Goal: Task Accomplishment & Management: Complete application form

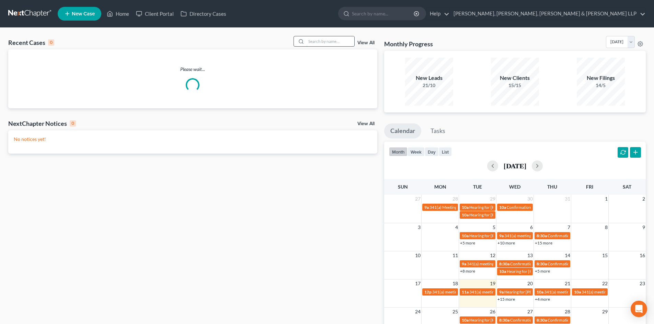
click at [312, 40] on input "search" at bounding box center [330, 41] width 48 height 10
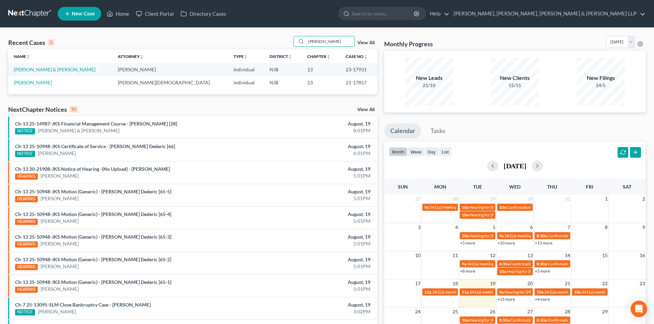
type input "[PERSON_NAME]"
click at [76, 16] on span "New Case" at bounding box center [83, 13] width 23 height 5
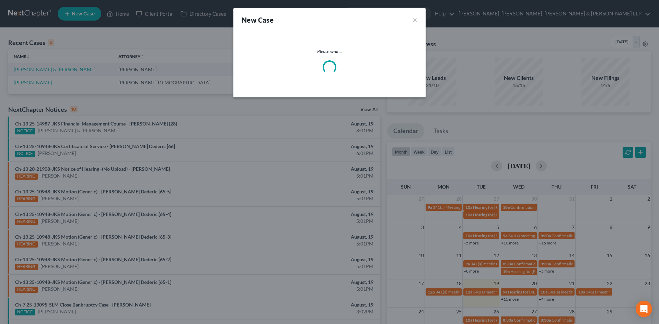
select select "51"
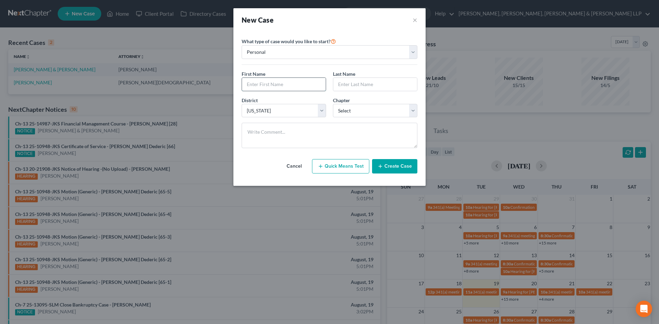
click at [264, 85] on input "text" at bounding box center [284, 84] width 84 height 13
type input "[PERSON_NAME]"
click at [360, 83] on input "text" at bounding box center [375, 84] width 84 height 13
type input "M"
type input "[PERSON_NAME]"
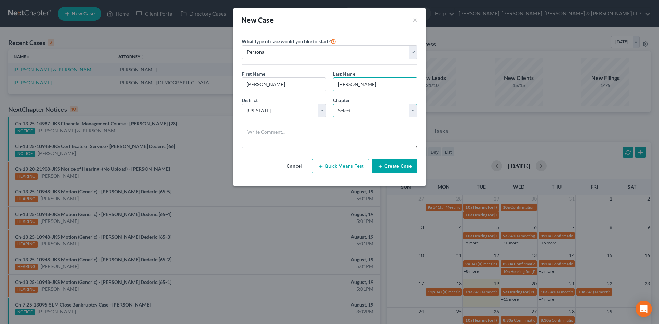
click at [353, 113] on select "Select 7 11 12 13" at bounding box center [375, 111] width 84 height 14
select select "0"
click at [333, 104] on select "Select 7 11 12 13" at bounding box center [375, 111] width 84 height 14
click at [383, 163] on button "Create Case" at bounding box center [394, 166] width 45 height 14
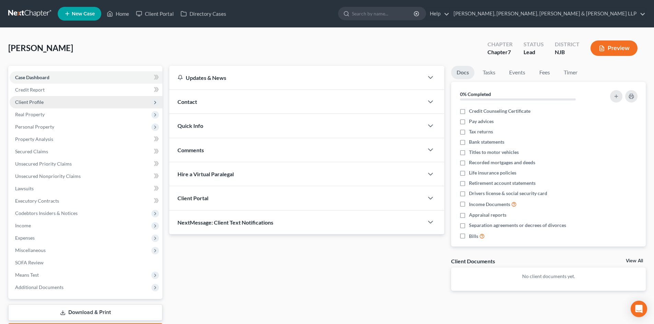
click at [38, 107] on span "Client Profile" at bounding box center [86, 102] width 153 height 12
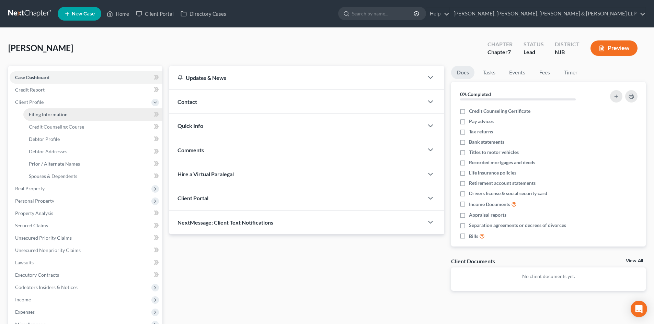
click at [52, 116] on span "Filing Information" at bounding box center [48, 115] width 39 height 6
select select "1"
select select "0"
select select "51"
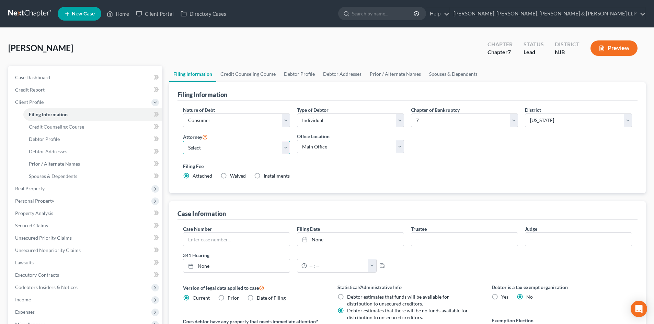
click at [210, 150] on select "Select [PERSON_NAME] - NJB [PERSON_NAME] - NYNB [PERSON_NAME] - NYEB [PERSON_NA…" at bounding box center [236, 148] width 107 height 14
select select "4"
click at [183, 141] on select "Select [PERSON_NAME] - NJB [PERSON_NAME] - NYNB [PERSON_NAME] - NYEB [PERSON_NA…" at bounding box center [236, 148] width 107 height 14
click at [336, 147] on select "Main Office Scura, [GEOGRAPHIC_DATA], [PERSON_NAME], [PERSON_NAME] & [PERSON_NA…" at bounding box center [350, 147] width 107 height 14
select select "0"
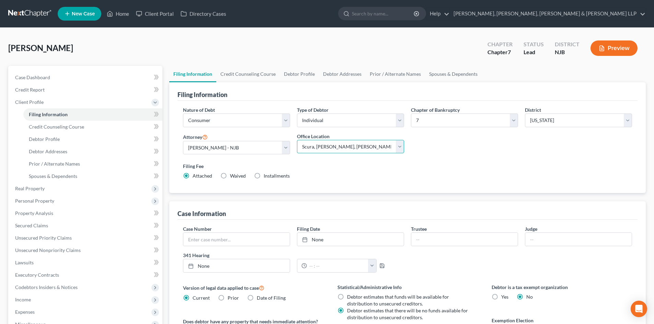
click at [297, 140] on select "Main Office Scura, [GEOGRAPHIC_DATA], [PERSON_NAME], [PERSON_NAME] & [PERSON_NA…" at bounding box center [350, 147] width 107 height 14
click at [256, 77] on link "Credit Counseling Course" at bounding box center [247, 74] width 63 height 16
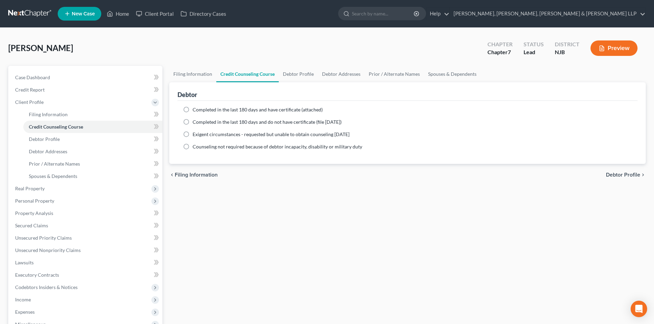
click at [231, 109] on span "Completed in the last 180 days and have certificate (attached)" at bounding box center [257, 110] width 130 height 6
click at [200, 109] on input "Completed in the last 180 days and have certificate (attached)" at bounding box center [197, 108] width 4 height 4
radio input "true"
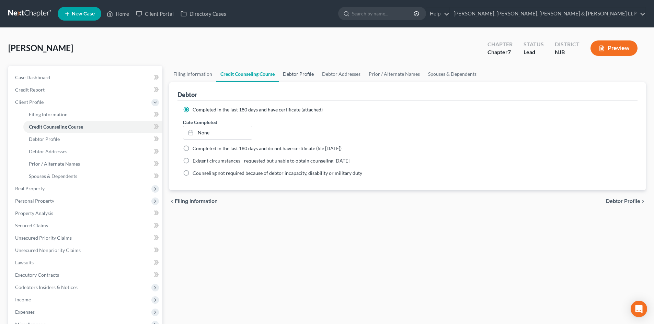
click at [299, 74] on link "Debtor Profile" at bounding box center [298, 74] width 39 height 16
select select "0"
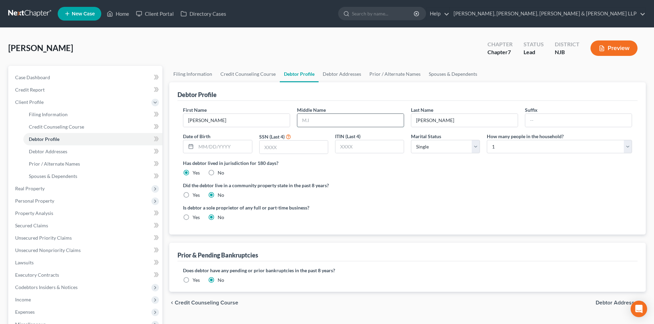
click at [313, 118] on input "text" at bounding box center [350, 120] width 106 height 13
type input "M."
click at [265, 145] on input "text" at bounding box center [293, 147] width 68 height 13
type input "6245"
click at [339, 77] on link "Debtor Addresses" at bounding box center [341, 74] width 47 height 16
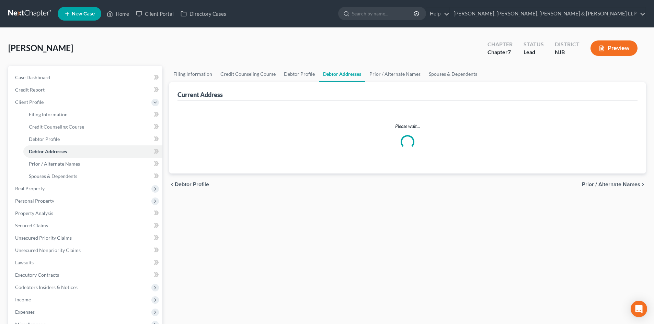
select select "0"
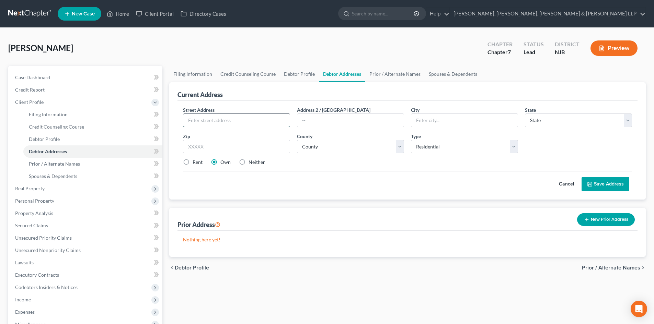
click at [237, 120] on input "text" at bounding box center [236, 120] width 106 height 13
type input "[STREET_ADDRESS][PERSON_NAME]"
click at [208, 141] on input "text" at bounding box center [236, 147] width 107 height 14
type input "12180"
type input "[PERSON_NAME]"
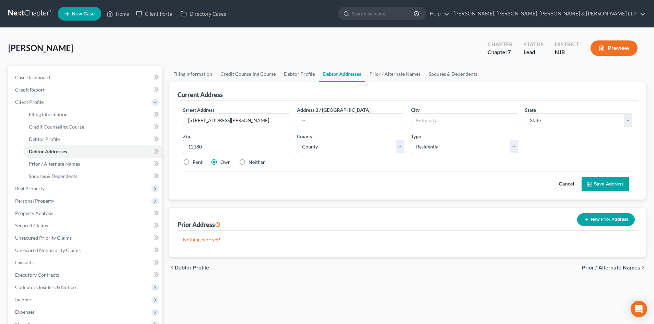
select select "35"
click at [198, 160] on label "Rent" at bounding box center [197, 162] width 10 height 7
click at [198, 160] on input "Rent" at bounding box center [197, 161] width 4 height 4
radio input "true"
drag, startPoint x: 429, startPoint y: 124, endPoint x: 405, endPoint y: 124, distance: 24.4
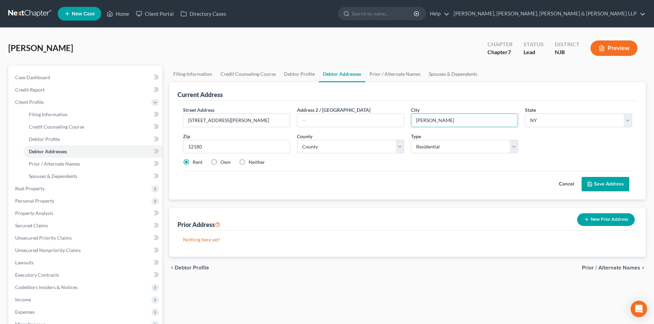
click at [405, 124] on div "Street Address * [STREET_ADDRESS][PERSON_NAME] * [PERSON_NAME][GEOGRAPHIC_DATA]…" at bounding box center [407, 138] width 456 height 65
click at [323, 142] on select "County [GEOGRAPHIC_DATA] [GEOGRAPHIC_DATA] [GEOGRAPHIC_DATA] [GEOGRAPHIC_DATA] …" at bounding box center [350, 147] width 107 height 14
select select "41"
click at [297, 140] on select "County [GEOGRAPHIC_DATA] [GEOGRAPHIC_DATA] [GEOGRAPHIC_DATA] [GEOGRAPHIC_DATA] …" at bounding box center [350, 147] width 107 height 14
click at [606, 189] on button "Save Address" at bounding box center [605, 184] width 48 height 14
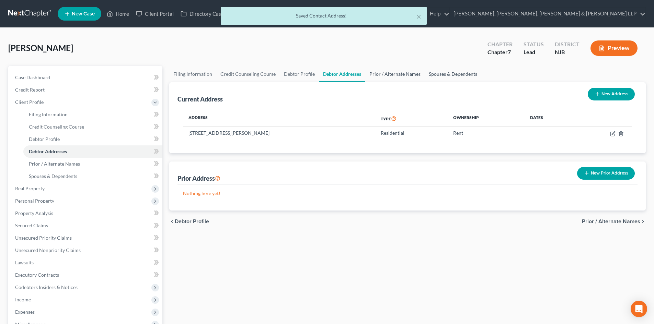
click at [405, 75] on link "Prior / Alternate Names" at bounding box center [394, 74] width 59 height 16
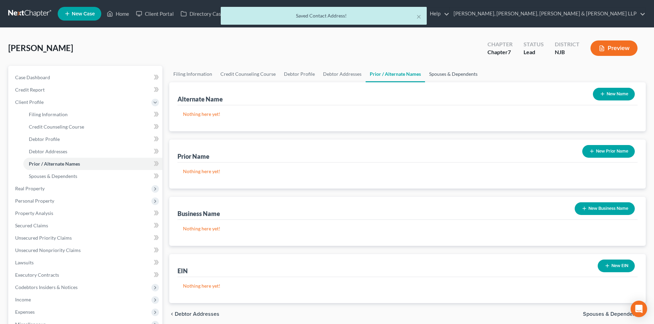
click at [440, 75] on link "Spouses & Dependents" at bounding box center [453, 74] width 57 height 16
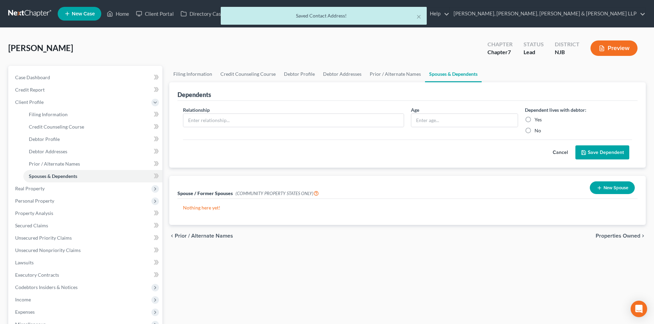
scroll to position [115, 0]
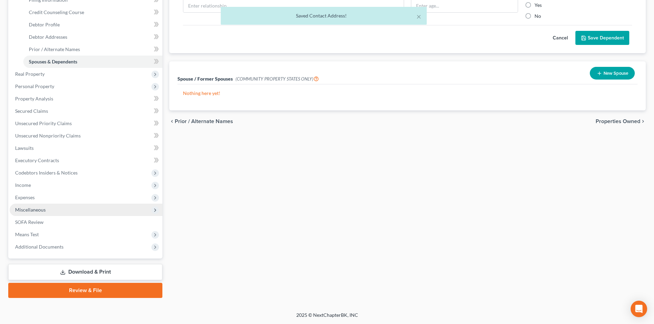
click at [51, 213] on span "Miscellaneous" at bounding box center [86, 210] width 153 height 12
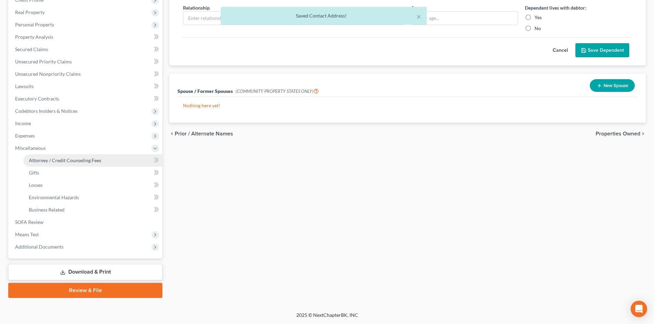
scroll to position [102, 0]
click at [69, 163] on span "Attorney / Credit Counseling Fees" at bounding box center [65, 160] width 72 height 6
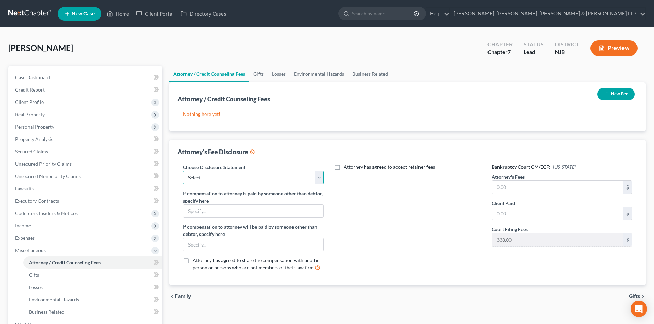
click at [215, 175] on select "Select Chapter 13 Disclosure Statement Chapter 7 Disclosure Statement" at bounding box center [253, 178] width 140 height 14
select select "1"
click at [183, 171] on select "Select Chapter 13 Disclosure Statement Chapter 7 Disclosure Statement" at bounding box center [253, 178] width 140 height 14
click at [128, 13] on link "Home" at bounding box center [117, 14] width 29 height 12
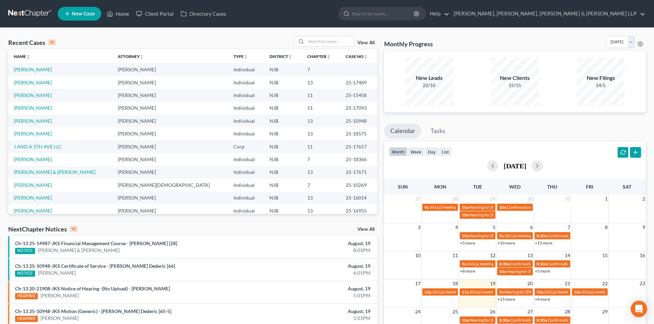
click at [90, 13] on span "New Case" at bounding box center [83, 13] width 23 height 5
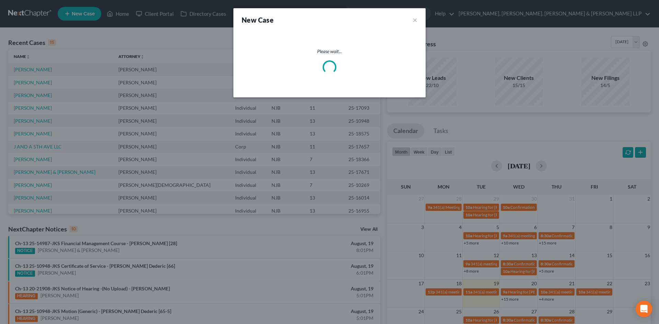
select select "51"
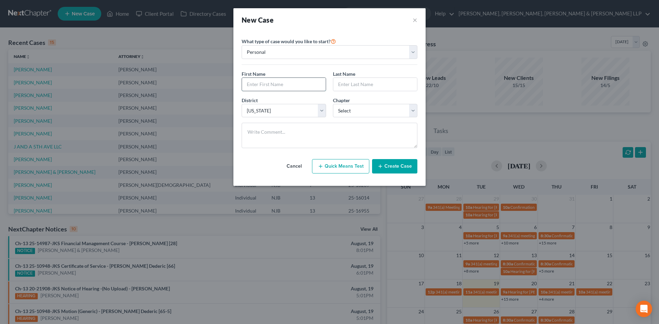
click at [275, 81] on input "text" at bounding box center [284, 84] width 84 height 13
type input "[PERSON_NAME]"
click at [360, 83] on input "text" at bounding box center [375, 84] width 84 height 13
type input "Bua"
click at [359, 108] on select "Select 7 11 12 13" at bounding box center [375, 111] width 84 height 14
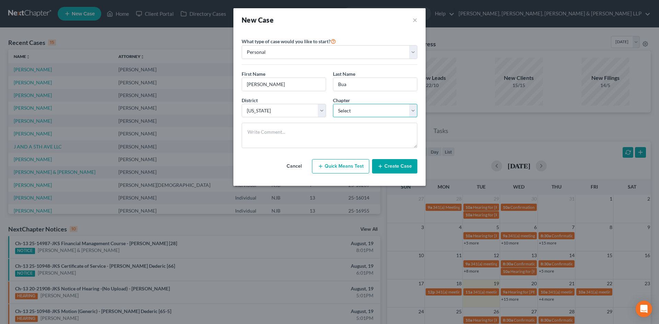
select select "0"
click at [333, 104] on select "Select 7 11 12 13" at bounding box center [375, 111] width 84 height 14
click at [393, 165] on button "Create Case" at bounding box center [394, 166] width 45 height 14
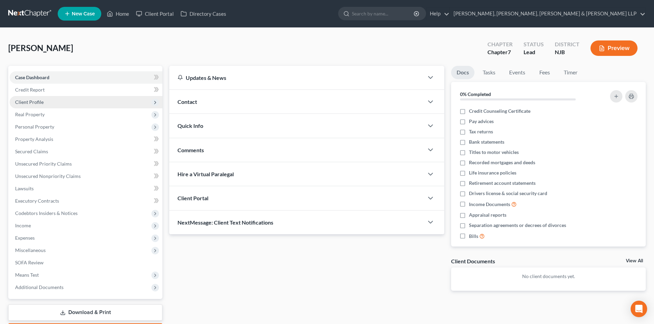
click at [39, 103] on span "Client Profile" at bounding box center [29, 102] width 28 height 6
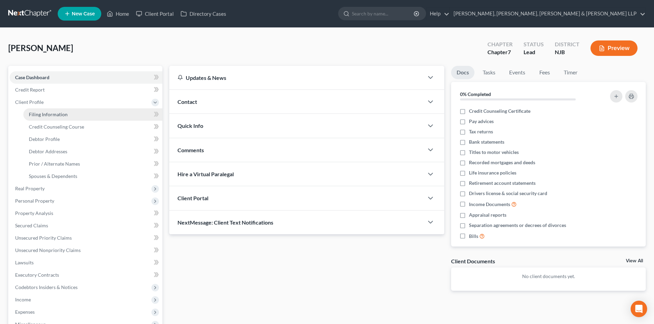
click at [47, 117] on span "Filing Information" at bounding box center [48, 115] width 39 height 6
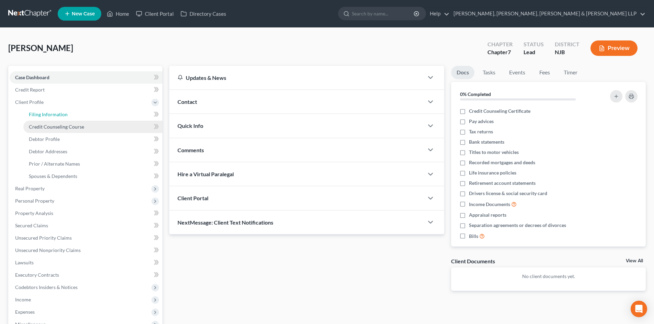
select select "1"
select select "0"
select select "51"
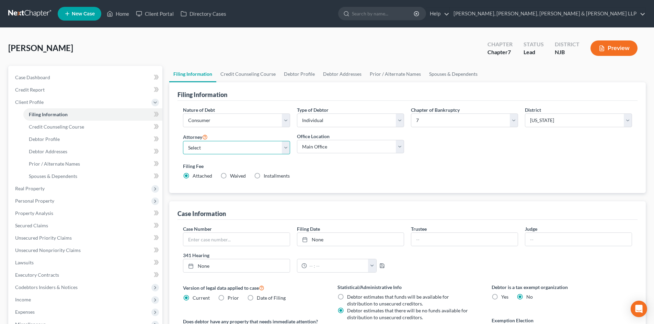
click at [208, 148] on select "Select [PERSON_NAME] - NJB [PERSON_NAME] - NYNB [PERSON_NAME] - NYEB [PERSON_NA…" at bounding box center [236, 148] width 107 height 14
select select "0"
click at [183, 141] on select "Select [PERSON_NAME] - NJB [PERSON_NAME] - NYNB [PERSON_NAME] - NYEB [PERSON_NA…" at bounding box center [236, 148] width 107 height 14
click at [318, 144] on select "Main Office Scura, [GEOGRAPHIC_DATA], [PERSON_NAME], [PERSON_NAME] & [PERSON_NA…" at bounding box center [350, 147] width 107 height 14
select select "0"
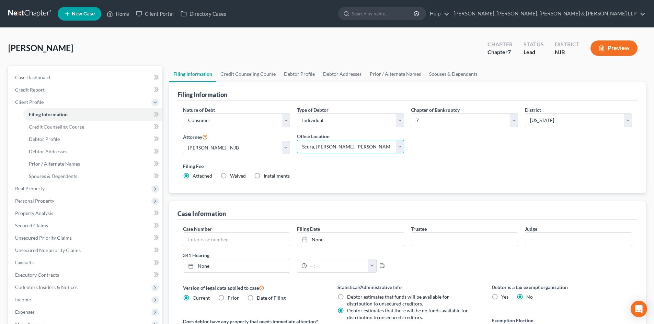
click at [297, 140] on select "Main Office Scura, [GEOGRAPHIC_DATA], [PERSON_NAME], [PERSON_NAME] & [PERSON_NA…" at bounding box center [350, 147] width 107 height 14
click at [257, 75] on link "Credit Counseling Course" at bounding box center [247, 74] width 63 height 16
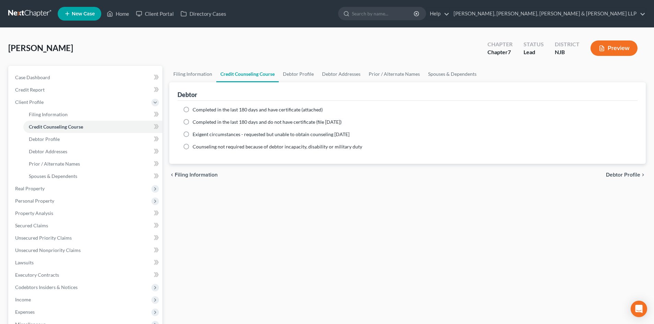
click at [206, 111] on span "Completed in the last 180 days and have certificate (attached)" at bounding box center [257, 110] width 130 height 6
click at [200, 111] on input "Completed in the last 180 days and have certificate (attached)" at bounding box center [197, 108] width 4 height 4
radio input "true"
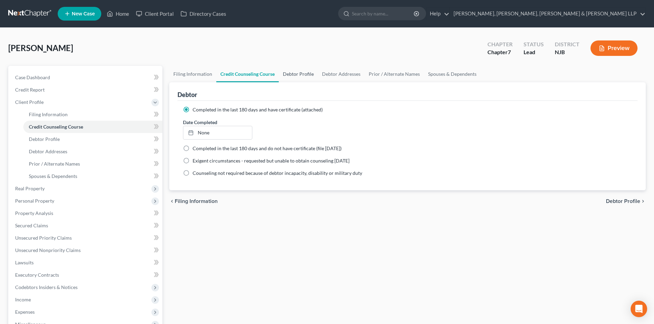
click at [297, 73] on link "Debtor Profile" at bounding box center [298, 74] width 39 height 16
select select "0"
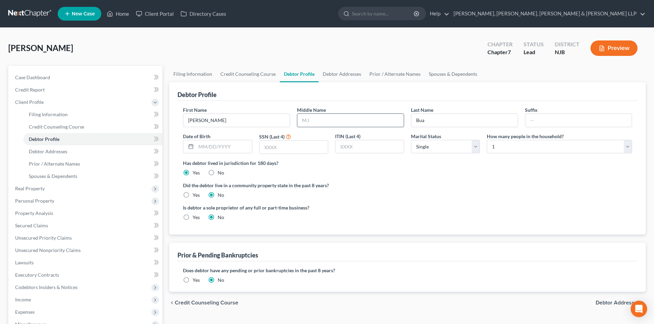
click at [324, 116] on input "text" at bounding box center [350, 120] width 106 height 13
click at [204, 149] on input "text" at bounding box center [224, 146] width 56 height 13
type input "[DATE]"
click at [286, 145] on input "text" at bounding box center [293, 147] width 68 height 13
type input "6498"
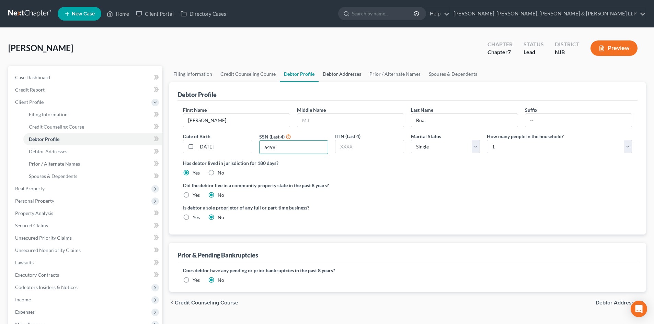
click at [326, 80] on link "Debtor Addresses" at bounding box center [341, 74] width 47 height 16
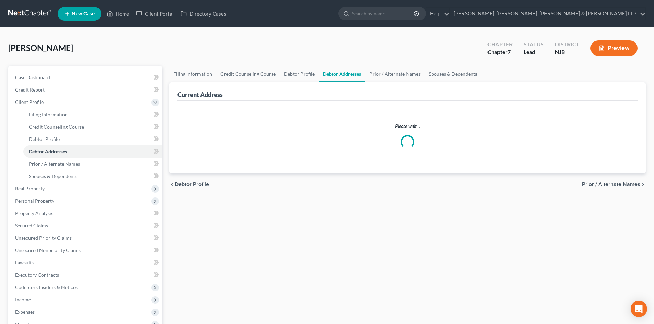
select select "0"
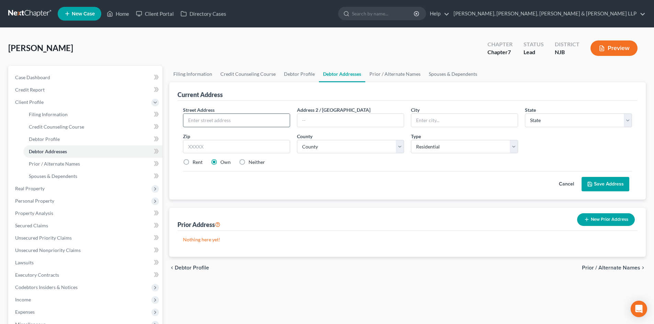
click at [237, 123] on input "text" at bounding box center [236, 120] width 106 height 13
type input "[STREET_ADDRESS]"
click at [217, 145] on input "text" at bounding box center [236, 147] width 107 height 14
type input "07675"
type input "Westwood"
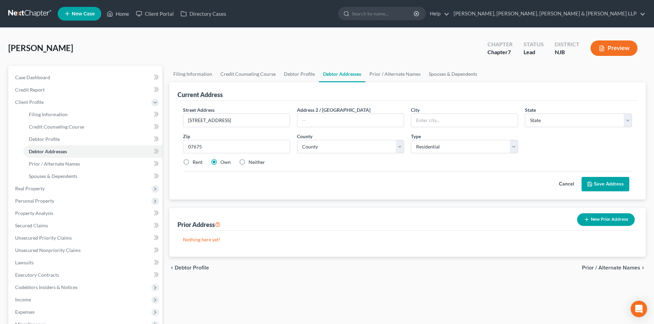
select select "33"
click at [203, 170] on div "Street Address * [STREET_ADDRESS] * [GEOGRAPHIC_DATA] * State [US_STATE] AK AR …" at bounding box center [407, 138] width 456 height 65
click at [203, 164] on div "Rent Own Neither" at bounding box center [407, 162] width 456 height 7
drag, startPoint x: 177, startPoint y: 163, endPoint x: 188, endPoint y: 161, distance: 10.5
click at [178, 163] on div "Street Address * [STREET_ADDRESS] * [GEOGRAPHIC_DATA] * State [US_STATE] AK AR …" at bounding box center [407, 150] width 460 height 99
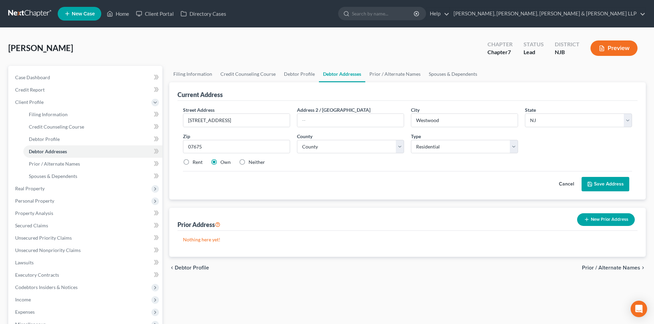
click at [192, 161] on label "Rent" at bounding box center [197, 162] width 10 height 7
click at [195, 161] on input "Rent" at bounding box center [197, 161] width 4 height 4
radio input "true"
click at [323, 142] on select "County [GEOGRAPHIC_DATA] [GEOGRAPHIC_DATA] [GEOGRAPHIC_DATA] [GEOGRAPHIC_DATA] …" at bounding box center [350, 147] width 107 height 14
select select "1"
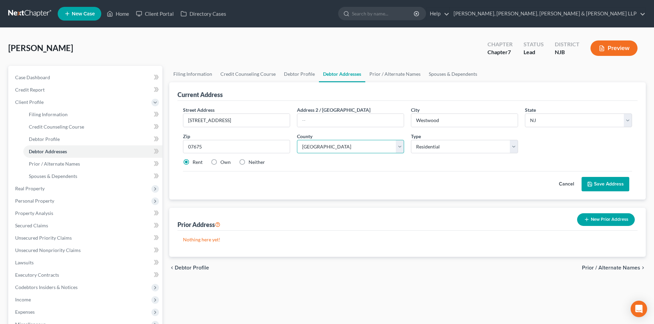
click at [297, 140] on select "County [GEOGRAPHIC_DATA] [GEOGRAPHIC_DATA] [GEOGRAPHIC_DATA] [GEOGRAPHIC_DATA] …" at bounding box center [350, 147] width 107 height 14
click at [595, 182] on button "Save Address" at bounding box center [605, 184] width 48 height 14
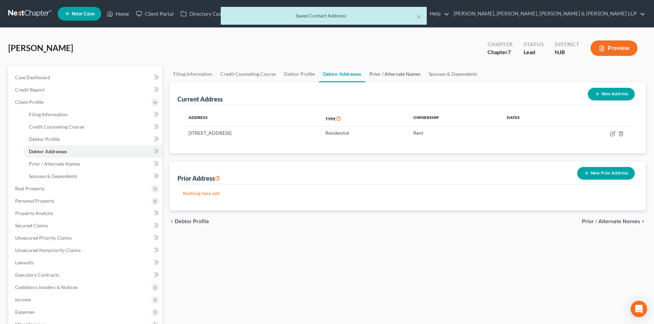
click at [396, 79] on link "Prior / Alternate Names" at bounding box center [394, 74] width 59 height 16
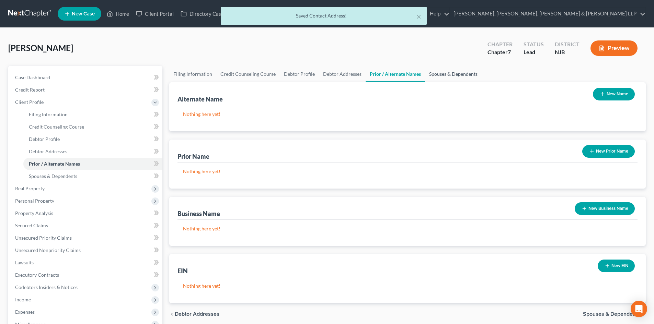
click at [436, 74] on link "Spouses & Dependents" at bounding box center [453, 74] width 57 height 16
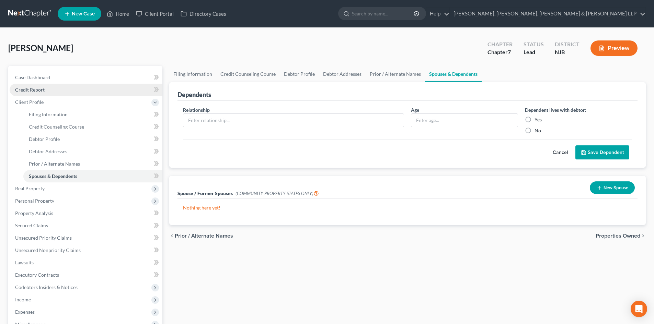
click at [56, 89] on link "Credit Report" at bounding box center [86, 90] width 153 height 12
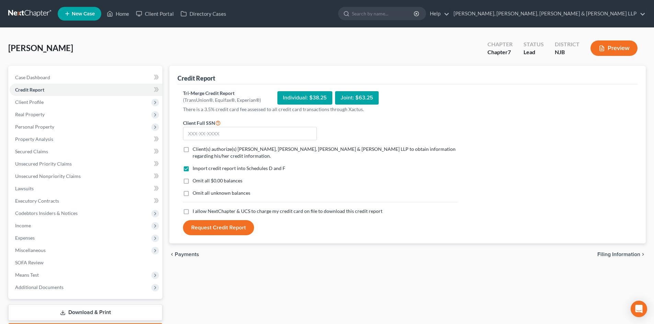
click at [192, 150] on label "Client(s) authorize(s) [PERSON_NAME], [PERSON_NAME], [PERSON_NAME] & [PERSON_NA…" at bounding box center [324, 153] width 265 height 14
click at [195, 150] on input "Client(s) authorize(s) [PERSON_NAME], [PERSON_NAME], [PERSON_NAME] & [PERSON_NA…" at bounding box center [197, 148] width 4 height 4
checkbox input "true"
click at [192, 213] on label "I allow NextChapter & UCS to charge my credit card on file to download this cre…" at bounding box center [287, 211] width 190 height 7
click at [195, 212] on input "I allow NextChapter & UCS to charge my credit card on file to download this cre…" at bounding box center [197, 210] width 4 height 4
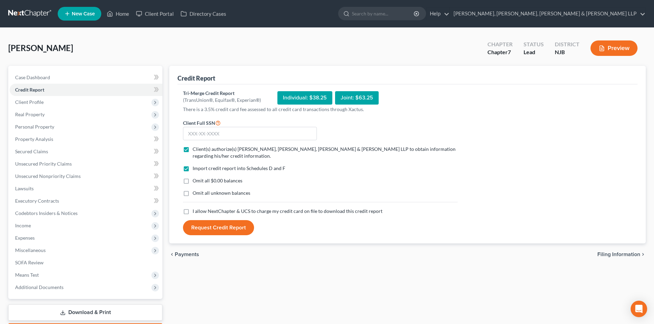
checkbox input "true"
click at [206, 137] on input "text" at bounding box center [250, 134] width 134 height 14
type input "072-70-6498"
click at [230, 227] on button "Request Credit Report" at bounding box center [218, 227] width 71 height 15
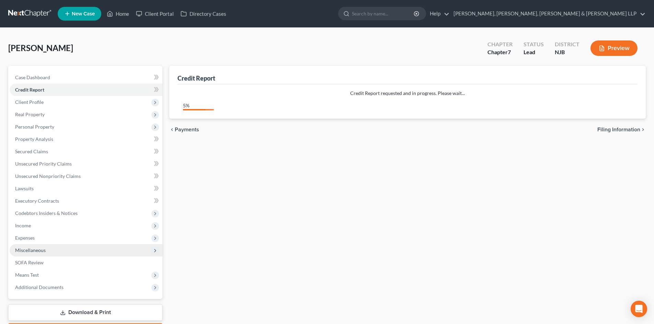
click at [51, 249] on span "Miscellaneous" at bounding box center [86, 250] width 153 height 12
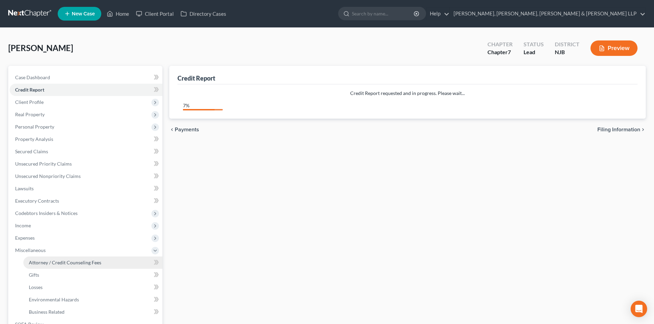
click at [61, 259] on link "Attorney / Credit Counseling Fees" at bounding box center [92, 263] width 139 height 12
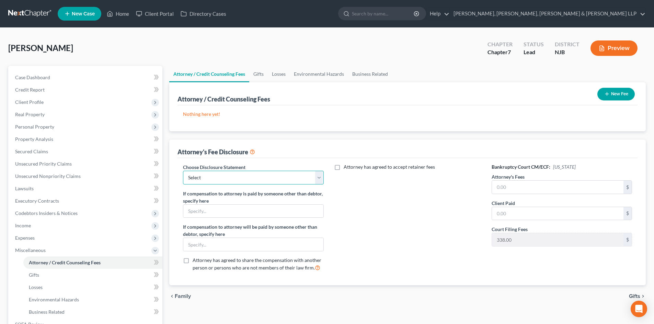
click at [218, 180] on select "Select Chapter 13 Disclosure Statement Chapter 7 Disclosure Statement" at bounding box center [253, 178] width 140 height 14
select select "1"
click at [183, 171] on select "Select Chapter 13 Disclosure Statement Chapter 7 Disclosure Statement" at bounding box center [253, 178] width 140 height 14
click at [499, 186] on input "text" at bounding box center [557, 187] width 131 height 13
type input "2,838.00"
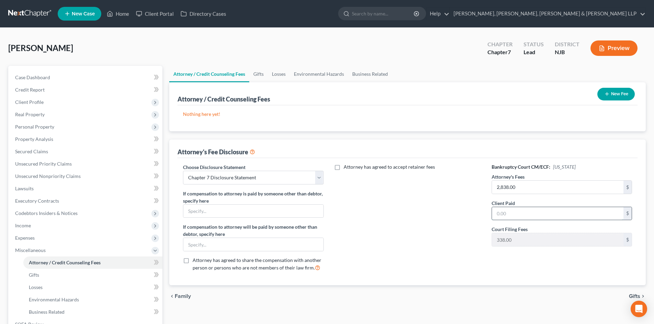
click at [508, 211] on input "text" at bounding box center [557, 213] width 131 height 13
type input "2,838.00"
click at [53, 176] on span "Unsecured Nonpriority Claims" at bounding box center [48, 176] width 66 height 6
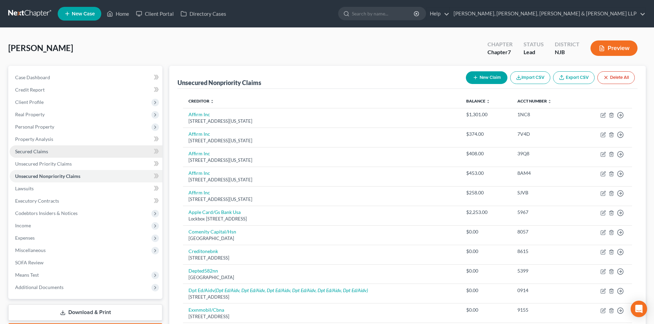
click at [43, 152] on span "Secured Claims" at bounding box center [31, 152] width 33 height 6
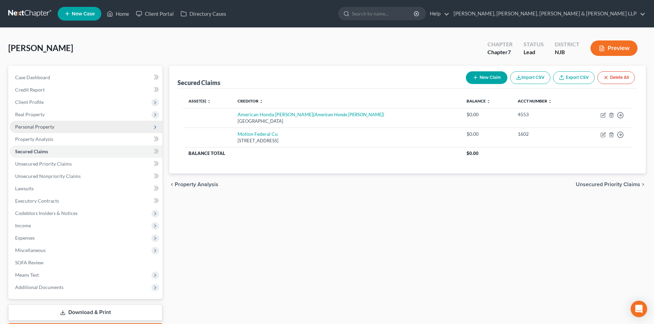
click at [57, 126] on span "Personal Property" at bounding box center [86, 127] width 153 height 12
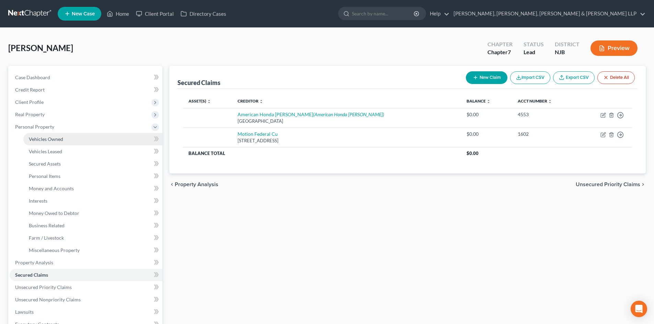
click at [58, 138] on span "Vehicles Owned" at bounding box center [46, 139] width 34 height 6
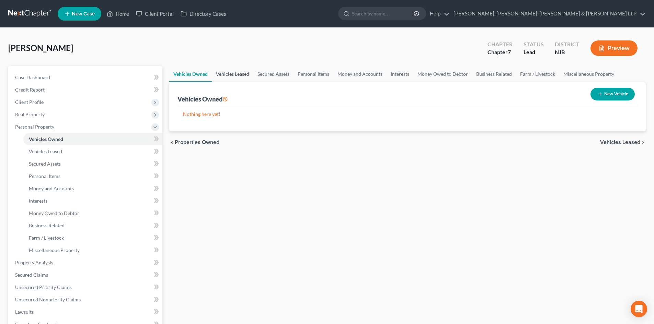
drag, startPoint x: 229, startPoint y: 81, endPoint x: 276, endPoint y: 80, distance: 47.4
click at [229, 80] on link "Vehicles Leased" at bounding box center [233, 74] width 42 height 16
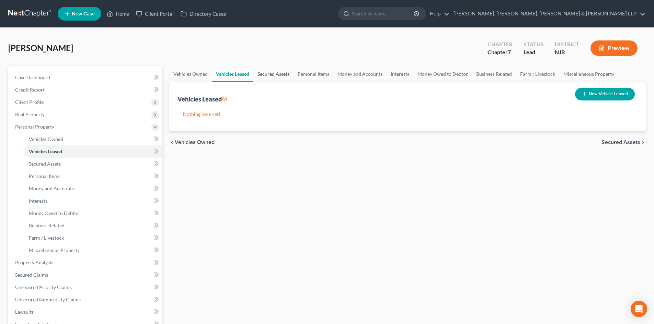
click at [285, 77] on link "Secured Assets" at bounding box center [273, 74] width 40 height 16
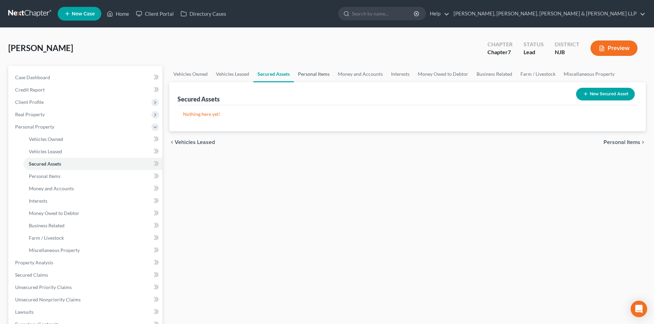
click at [319, 74] on link "Personal Items" at bounding box center [314, 74] width 40 height 16
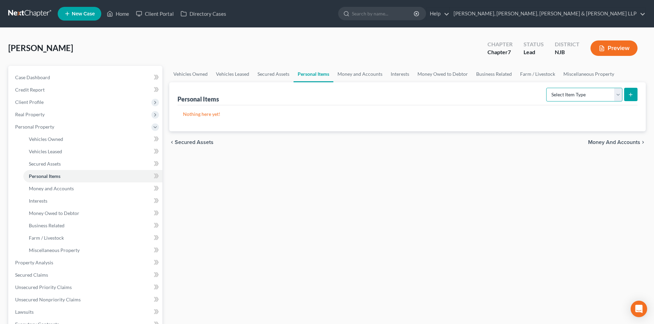
click at [570, 92] on select "Select Item Type Clothing Collectibles Of Value Electronics Firearms Household …" at bounding box center [584, 95] width 76 height 14
select select "clothing"
click at [547, 88] on select "Select Item Type Clothing Collectibles Of Value Electronics Firearms Household …" at bounding box center [584, 95] width 76 height 14
click at [629, 93] on icon "submit" at bounding box center [630, 94] width 5 height 5
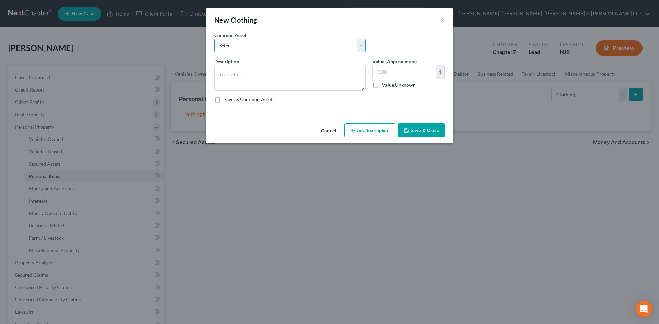
click at [257, 42] on select "Select Clothes, Shoes & Accessories" at bounding box center [289, 46] width 151 height 14
select select "0"
click at [214, 39] on select "Select Clothes, Shoes & Accessories" at bounding box center [289, 46] width 151 height 14
type textarea "Clothes, Shoes & Accessories"
type input "300.00"
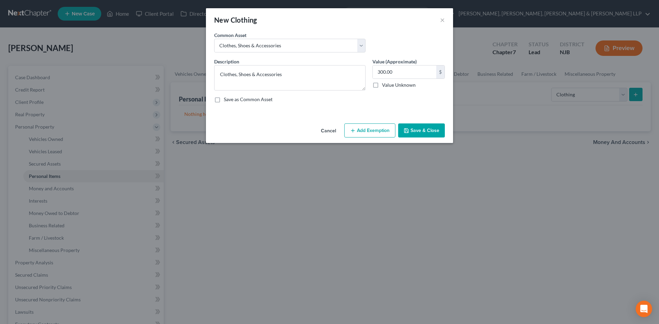
click at [360, 131] on button "Add Exemption" at bounding box center [369, 131] width 51 height 14
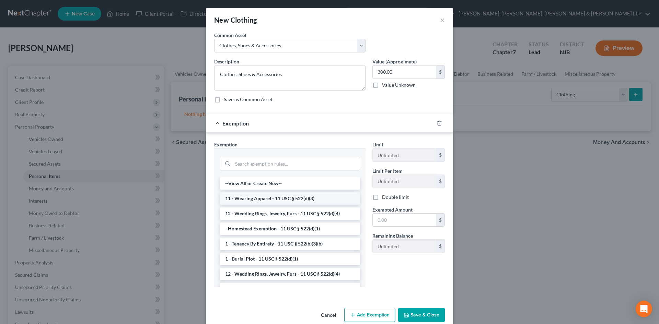
click at [278, 200] on li "11 - Wearing Apparel - 11 USC § 522(d)(3)" at bounding box center [290, 198] width 140 height 12
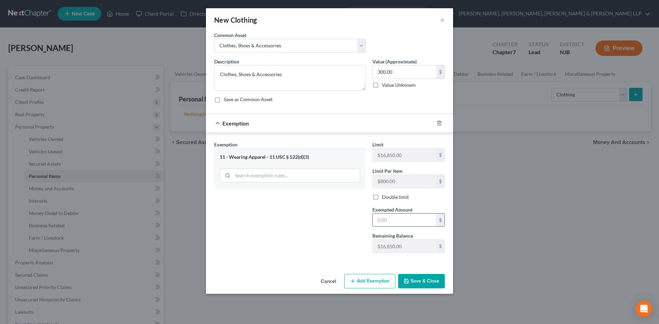
click at [393, 216] on input "text" at bounding box center [404, 220] width 63 height 13
type input "300"
click at [407, 283] on icon "button" at bounding box center [406, 281] width 5 height 5
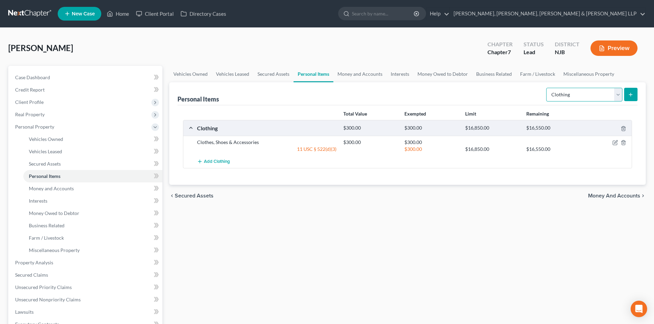
click at [566, 95] on select "Select Item Type Clothing Collectibles Of Value Electronics Firearms Household …" at bounding box center [584, 95] width 76 height 14
select select "household_goods"
click at [547, 88] on select "Select Item Type Clothing Collectibles Of Value Electronics Firearms Household …" at bounding box center [584, 95] width 76 height 14
click at [632, 94] on icon "submit" at bounding box center [630, 94] width 5 height 5
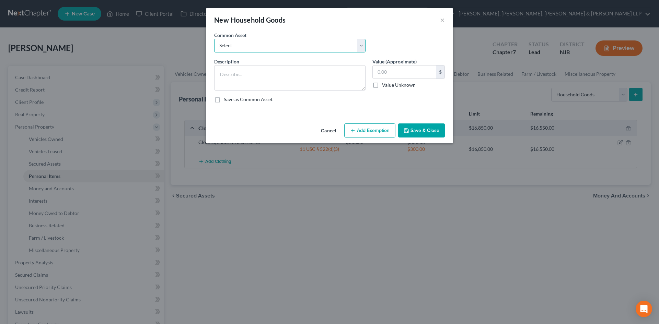
click at [313, 46] on select "Select Household items" at bounding box center [289, 46] width 151 height 14
select select "0"
click at [214, 39] on select "Select Household items" at bounding box center [289, 46] width 151 height 14
type textarea "Household items"
click at [402, 69] on input "2,000.00" at bounding box center [404, 72] width 63 height 13
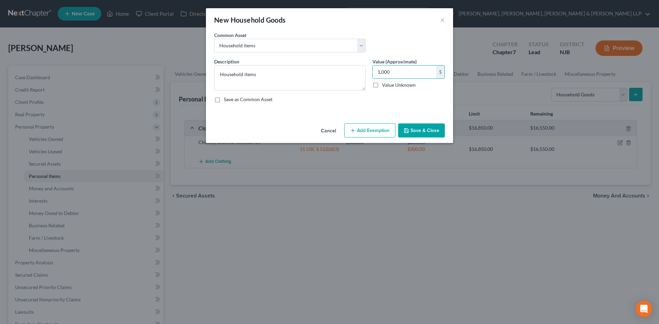
type input "1,000"
click at [383, 132] on button "Add Exemption" at bounding box center [369, 131] width 51 height 14
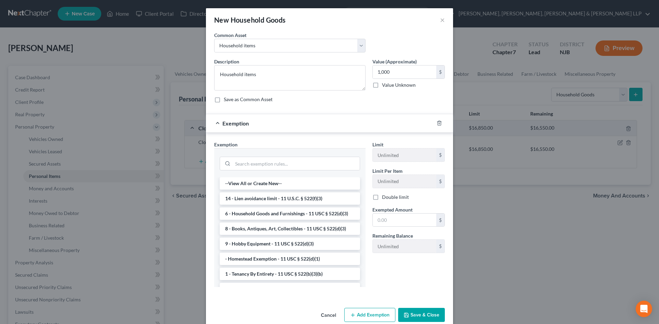
click at [262, 211] on li "6 - Household Goods and Furnishings - 11 USC § 522(d)(3)" at bounding box center [290, 214] width 140 height 12
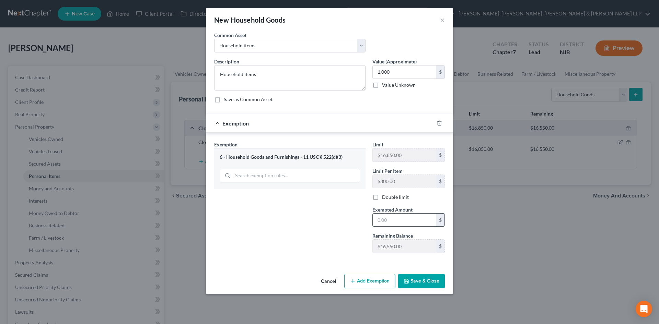
click at [387, 214] on input "text" at bounding box center [404, 220] width 63 height 13
type input "1000"
click at [337, 218] on div "Exemption Set must be selected for CA. Exemption * 6 - Household Goods and Furn…" at bounding box center [290, 200] width 158 height 118
click at [432, 277] on button "Save & Close" at bounding box center [421, 281] width 47 height 14
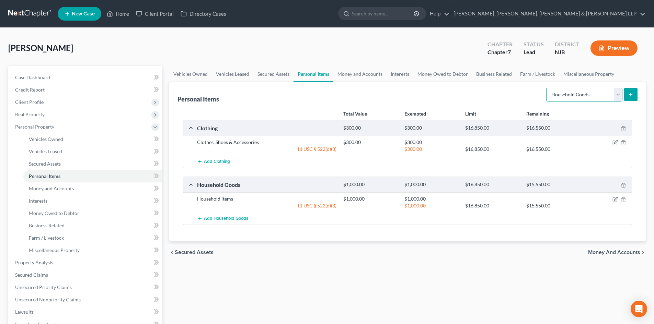
click at [581, 94] on select "Select Item Type Clothing Collectibles Of Value Electronics Firearms Household …" at bounding box center [584, 95] width 76 height 14
select select "jewelry"
click at [547, 88] on select "Select Item Type Clothing Collectibles Of Value Electronics Firearms Household …" at bounding box center [584, 95] width 76 height 14
click at [631, 98] on button "submit" at bounding box center [630, 94] width 13 height 13
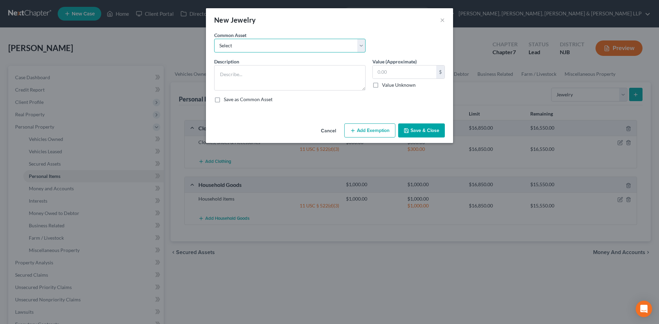
click at [268, 45] on select "Select Jewelry" at bounding box center [289, 46] width 151 height 14
select select "0"
click at [214, 39] on select "Select Jewelry" at bounding box center [289, 46] width 151 height 14
type textarea "Jewelry"
type input "150.00"
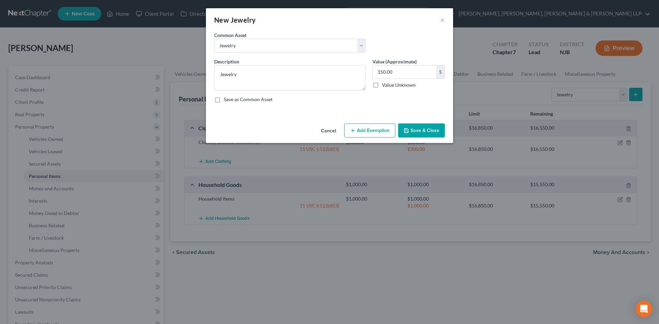
click at [392, 133] on button "Add Exemption" at bounding box center [369, 131] width 51 height 14
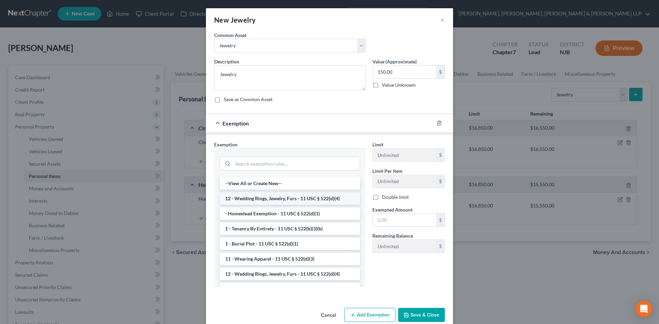
click at [258, 204] on li "12 - Wedding Rings, Jewelry, Furs - 11 USC § 522(d)(4)" at bounding box center [290, 198] width 140 height 12
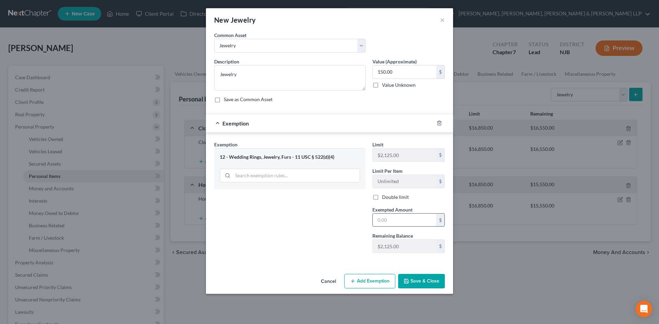
click at [387, 217] on input "text" at bounding box center [404, 220] width 63 height 13
type input "150"
click at [322, 249] on div "Exemption Set must be selected for CA. Exemption * 12 - Wedding Rings, Jewelry,…" at bounding box center [290, 200] width 158 height 118
click at [420, 281] on button "Save & Close" at bounding box center [421, 281] width 47 height 14
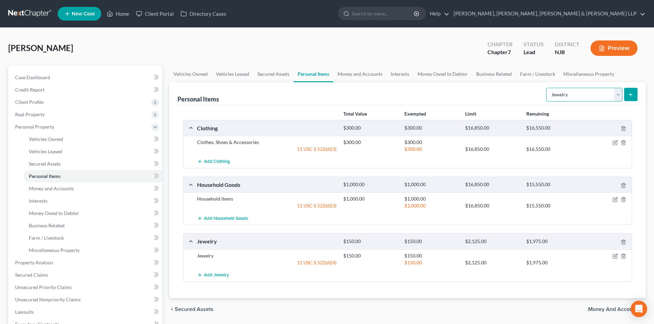
click at [575, 90] on select "Select Item Type Clothing Collectibles Of Value Electronics Firearms Household …" at bounding box center [584, 95] width 76 height 14
click at [369, 73] on link "Money and Accounts" at bounding box center [359, 74] width 53 height 16
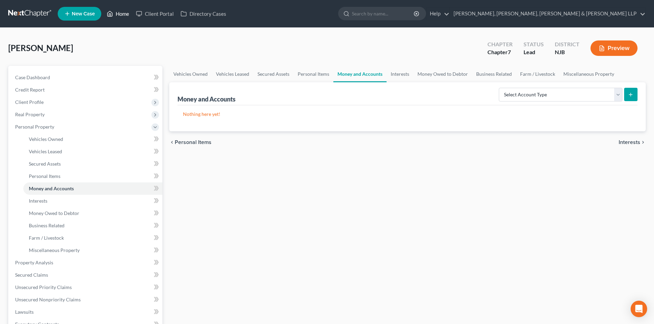
click at [120, 12] on link "Home" at bounding box center [117, 14] width 29 height 12
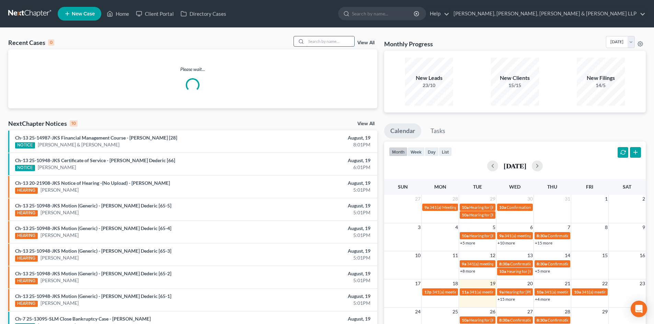
click at [323, 42] on input "search" at bounding box center [330, 41] width 48 height 10
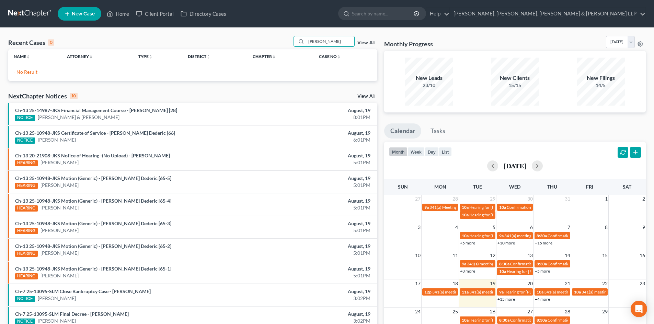
type input "[PERSON_NAME]"
click at [83, 14] on span "New Case" at bounding box center [83, 13] width 23 height 5
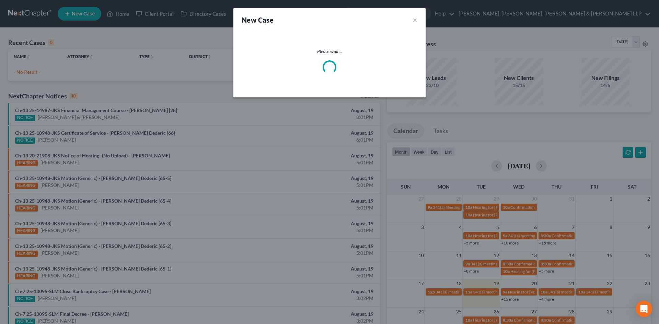
select select "51"
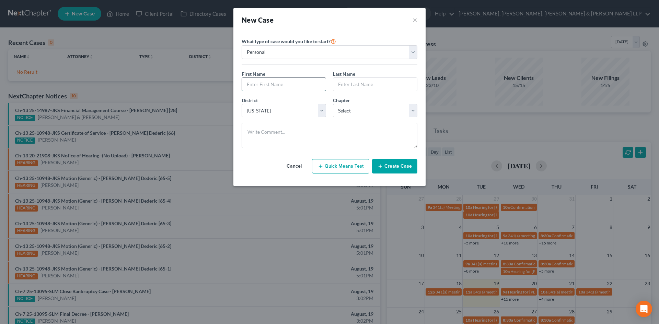
click at [258, 89] on input "text" at bounding box center [284, 84] width 84 height 13
type input "[PERSON_NAME]"
click at [364, 87] on input "text" at bounding box center [375, 84] width 84 height 13
type input "[PERSON_NAME]"
click at [350, 110] on select "Select 7 11 12 13" at bounding box center [375, 111] width 84 height 14
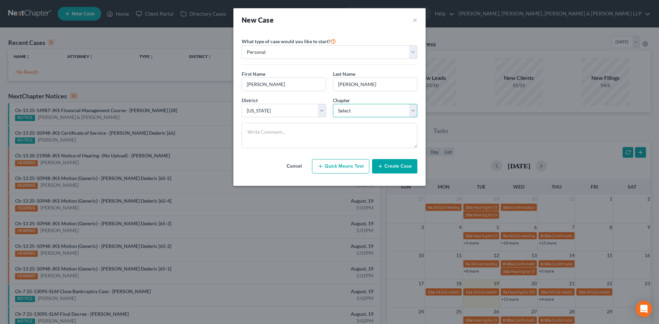
select select "0"
click at [333, 104] on select "Select 7 11 12 13" at bounding box center [375, 111] width 84 height 14
click at [403, 169] on button "Create Case" at bounding box center [394, 166] width 45 height 14
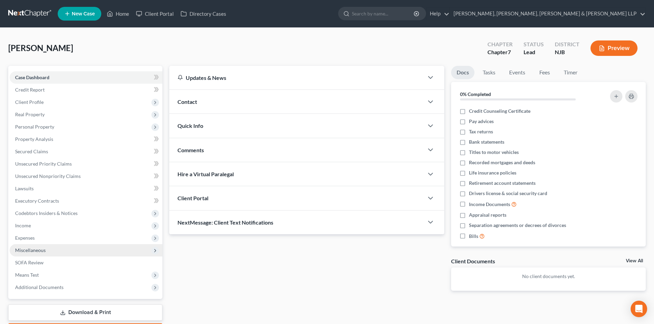
click at [42, 248] on span "Miscellaneous" at bounding box center [30, 250] width 31 height 6
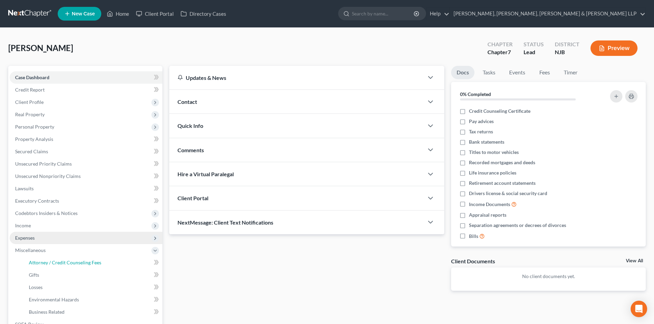
click at [58, 261] on span "Attorney / Credit Counseling Fees" at bounding box center [65, 263] width 72 height 6
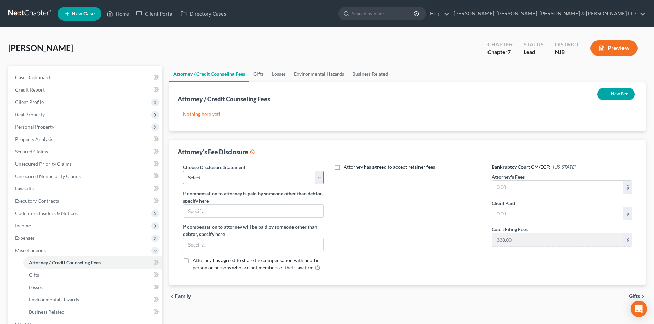
click at [272, 182] on select "Select Chapter 13 Disclosure Statement Chapter 7 Disclosure Statement" at bounding box center [253, 178] width 140 height 14
select select "1"
click at [183, 171] on select "Select Chapter 13 Disclosure Statement Chapter 7 Disclosure Statement" at bounding box center [253, 178] width 140 height 14
click at [524, 187] on input "text" at bounding box center [557, 187] width 131 height 13
type input "2,838.00"
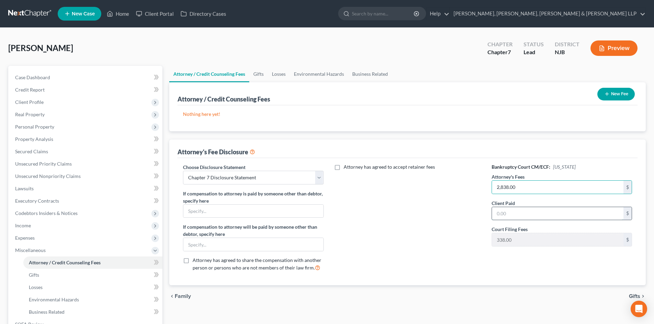
click at [521, 218] on input "text" at bounding box center [557, 213] width 131 height 13
type input "2,838.00"
click at [614, 94] on button "New Fee" at bounding box center [615, 94] width 37 height 13
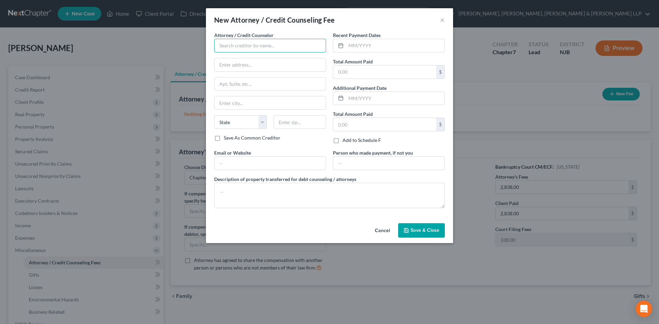
click at [292, 47] on input "text" at bounding box center [270, 46] width 112 height 14
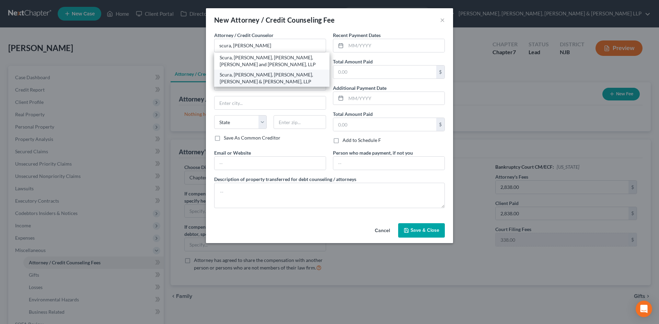
click at [268, 73] on div "Scura, [PERSON_NAME], [PERSON_NAME], [PERSON_NAME] & [PERSON_NAME], LLP" at bounding box center [272, 78] width 104 height 14
type input "Scura, [PERSON_NAME], [PERSON_NAME], [PERSON_NAME] & [PERSON_NAME], LLP"
type input "1599 Hamburg turnpike"
type input "[PERSON_NAME]"
select select "33"
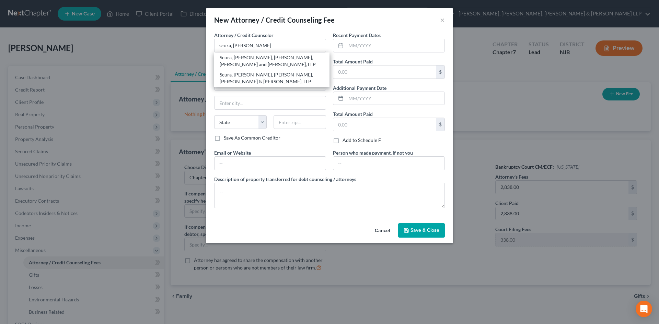
type input "07470"
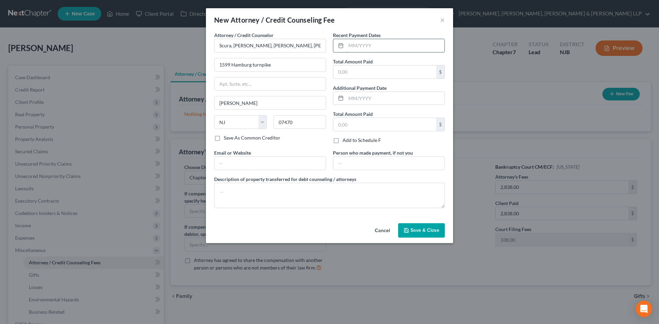
click at [366, 45] on input "text" at bounding box center [395, 45] width 98 height 13
type input "08/2025"
click at [363, 69] on input "text" at bounding box center [384, 72] width 103 height 13
type input "2,838.00"
click at [262, 196] on textarea at bounding box center [329, 195] width 231 height 25
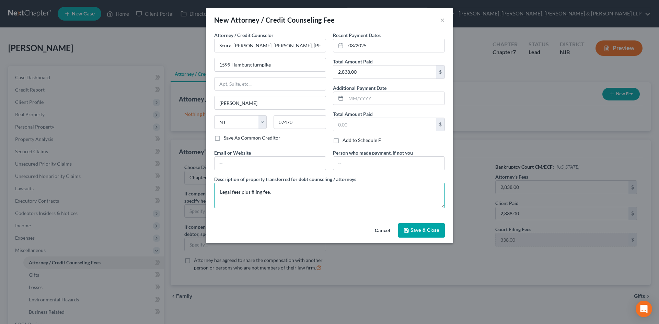
type textarea "Legal fees plus filing fee."
click at [426, 229] on span "Save & Close" at bounding box center [424, 230] width 29 height 6
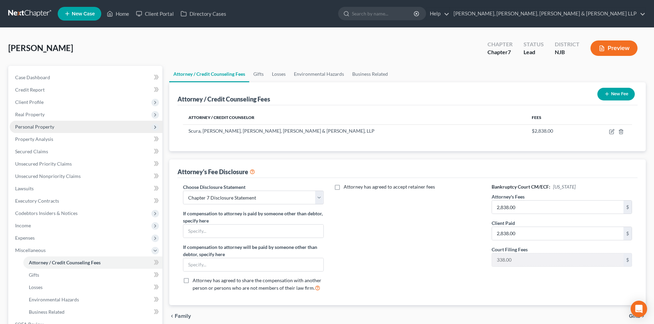
drag, startPoint x: 40, startPoint y: 126, endPoint x: 44, endPoint y: 129, distance: 4.8
click at [40, 126] on span "Personal Property" at bounding box center [34, 127] width 39 height 6
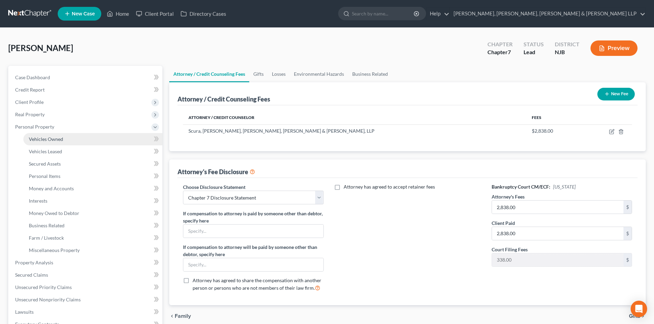
click at [48, 138] on span "Vehicles Owned" at bounding box center [46, 139] width 34 height 6
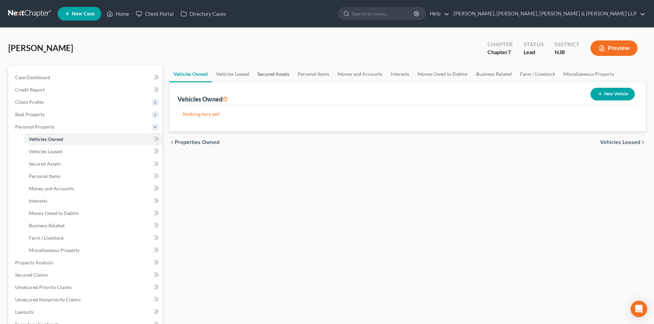
click at [284, 78] on link "Secured Assets" at bounding box center [273, 74] width 40 height 16
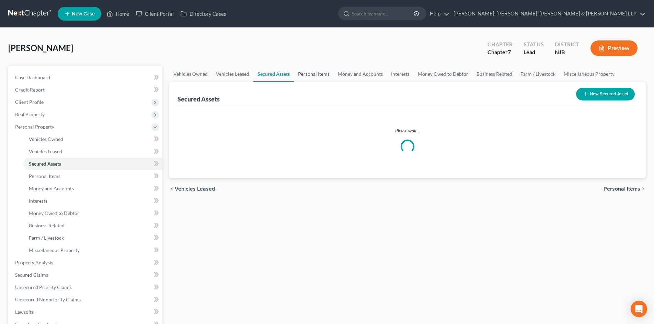
click at [305, 77] on link "Personal Items" at bounding box center [314, 74] width 40 height 16
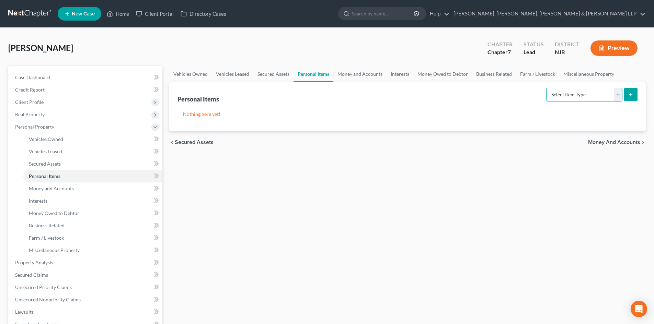
click at [576, 96] on select "Select Item Type Clothing Collectibles Of Value Electronics Firearms Household …" at bounding box center [584, 95] width 76 height 14
click at [547, 88] on select "Select Item Type Clothing Collectibles Of Value Electronics Firearms Household …" at bounding box center [584, 95] width 76 height 14
click at [573, 96] on select "Select Item Type Clothing Collectibles Of Value Electronics Firearms Household …" at bounding box center [584, 95] width 76 height 14
select select "clothing"
click at [547, 88] on select "Select Item Type Clothing Collectibles Of Value Electronics Firearms Household …" at bounding box center [584, 95] width 76 height 14
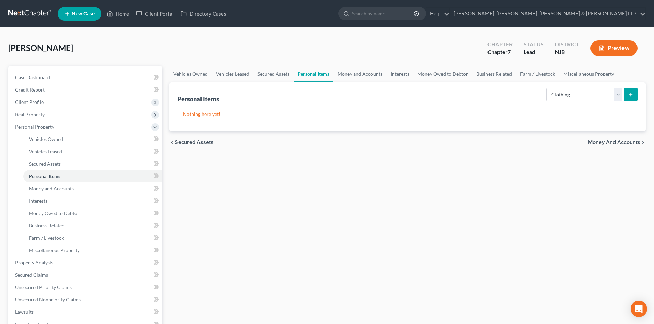
click at [642, 93] on div "Personal Items Select Item Type Clothing Collectibles Of Value Electronics Fire…" at bounding box center [407, 106] width 476 height 49
click at [633, 94] on icon "submit" at bounding box center [630, 94] width 5 height 5
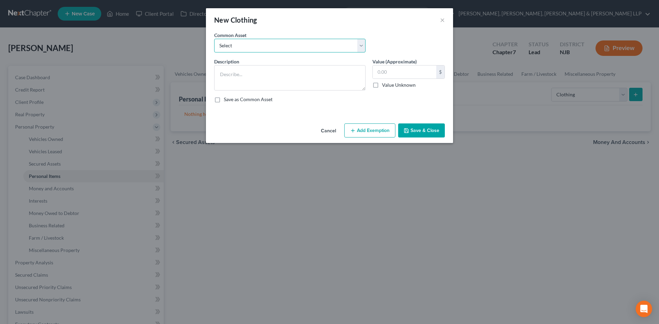
drag, startPoint x: 266, startPoint y: 43, endPoint x: 265, endPoint y: 46, distance: 3.5
click at [266, 43] on select "Select Clothes, Shoes & Accessories" at bounding box center [289, 46] width 151 height 14
select select "0"
click at [214, 39] on select "Select Clothes, Shoes & Accessories" at bounding box center [289, 46] width 151 height 14
type textarea "Clothes, Shoes & Accessories"
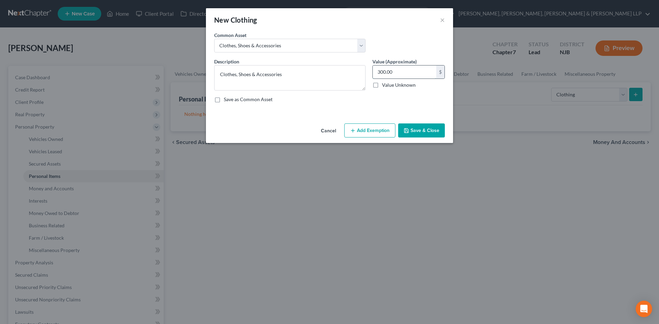
click at [394, 71] on input "300.00" at bounding box center [404, 72] width 63 height 13
type input "500"
click at [378, 126] on button "Add Exemption" at bounding box center [369, 131] width 51 height 14
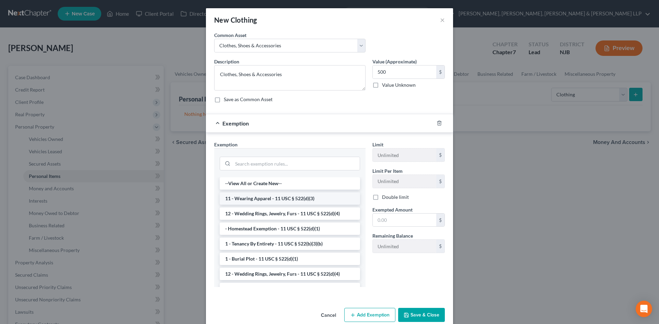
click at [292, 201] on li "11 - Wearing Apparel - 11 USC § 522(d)(3)" at bounding box center [290, 198] width 140 height 12
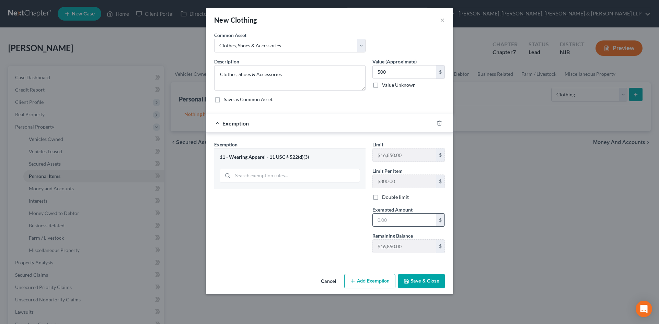
click at [389, 218] on input "text" at bounding box center [404, 220] width 63 height 13
type input "500"
drag, startPoint x: 307, startPoint y: 217, endPoint x: 342, endPoint y: 231, distance: 37.5
click at [307, 217] on div "Exemption Set must be selected for CA. Exemption * 11 - Wearing Apparel - 11 US…" at bounding box center [290, 200] width 158 height 118
drag, startPoint x: 416, startPoint y: 277, endPoint x: 420, endPoint y: 274, distance: 4.2
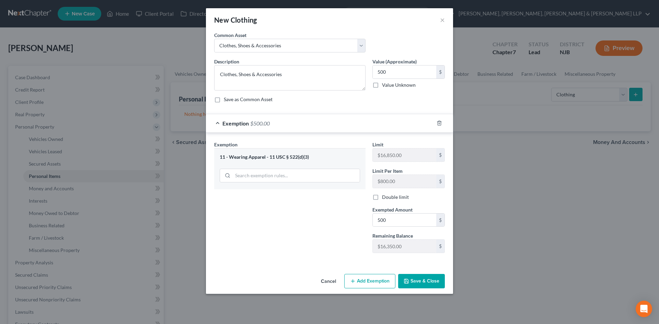
click at [417, 277] on button "Save & Close" at bounding box center [421, 281] width 47 height 14
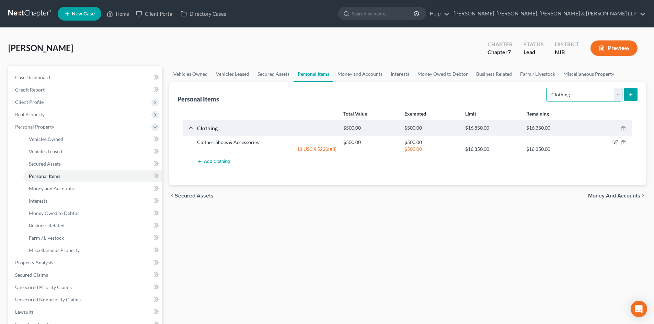
click at [588, 96] on select "Select Item Type Clothing Collectibles Of Value Electronics Firearms Household …" at bounding box center [584, 95] width 76 height 14
select select "electronics"
click at [547, 88] on select "Select Item Type Clothing Collectibles Of Value Electronics Firearms Household …" at bounding box center [584, 95] width 76 height 14
click at [632, 97] on icon "submit" at bounding box center [630, 94] width 5 height 5
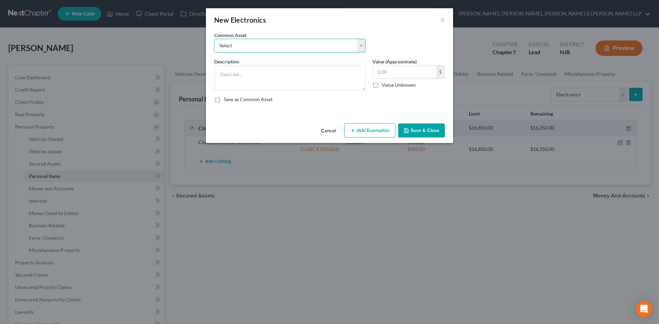
click at [347, 45] on select "Select Cellphone, TVs Electronic Appliances" at bounding box center [289, 46] width 151 height 14
select select "1"
click at [214, 39] on select "Select Cellphone, TVs Electronic Appliances" at bounding box center [289, 46] width 151 height 14
type textarea "Electronic Appliances"
click at [407, 71] on input "200.00" at bounding box center [404, 72] width 63 height 13
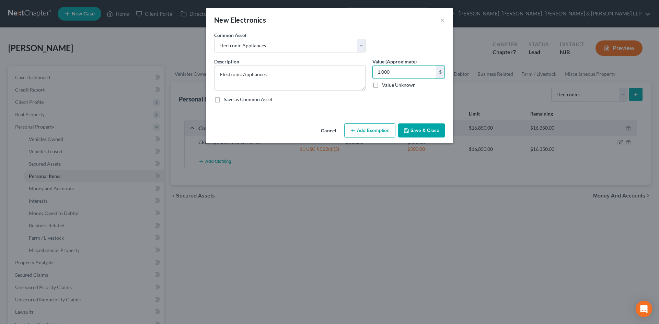
type input "1,000"
click at [380, 133] on button "Add Exemption" at bounding box center [369, 131] width 51 height 14
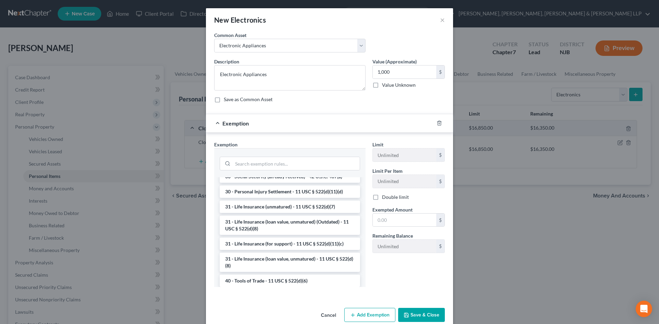
scroll to position [567, 0]
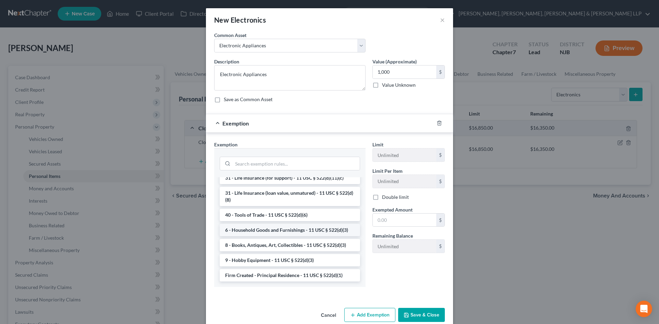
click at [284, 231] on li "6 - Household Goods and Furnishings - 11 USC § 522(d)(3)" at bounding box center [290, 230] width 140 height 12
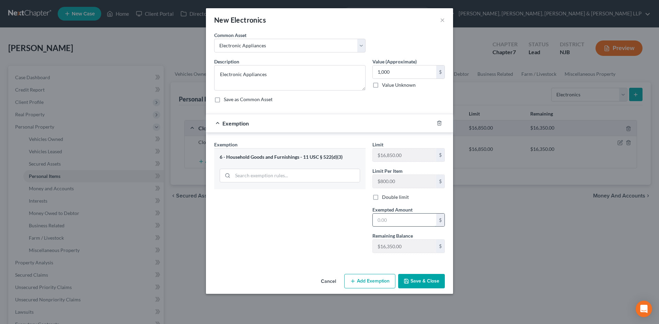
click at [388, 214] on input "text" at bounding box center [404, 220] width 63 height 13
type input "1,000"
click at [299, 223] on div "Exemption Set must be selected for CA. Exemption * 6 - Household Goods and Furn…" at bounding box center [290, 200] width 158 height 118
click at [411, 277] on button "Save & Close" at bounding box center [421, 281] width 47 height 14
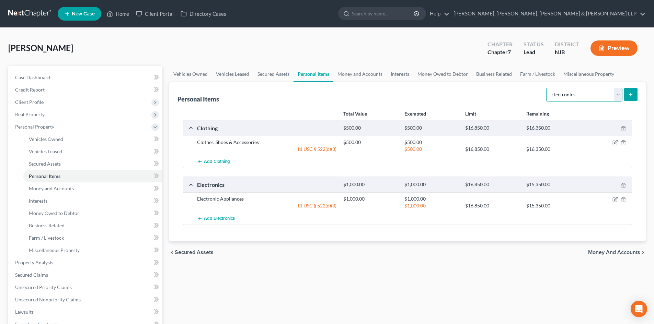
click at [577, 100] on select "Select Item Type Clothing Collectibles Of Value Electronics Firearms Household …" at bounding box center [584, 95] width 76 height 14
select select "household_goods"
click at [547, 88] on select "Select Item Type Clothing Collectibles Of Value Electronics Firearms Household …" at bounding box center [584, 95] width 76 height 14
click at [634, 89] on button "submit" at bounding box center [630, 94] width 13 height 13
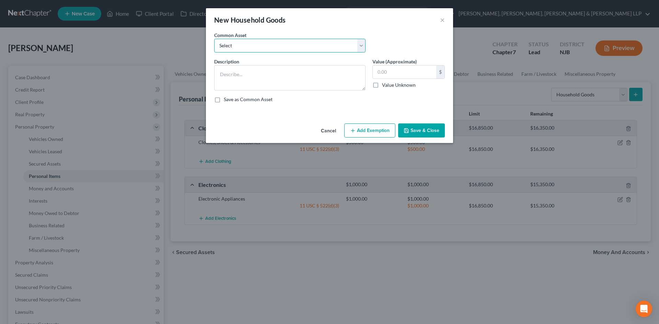
click at [332, 45] on select "Select Household items" at bounding box center [289, 46] width 151 height 14
click at [304, 70] on textarea at bounding box center [289, 77] width 151 height 25
click at [397, 73] on input "text" at bounding box center [404, 72] width 63 height 13
click at [286, 47] on select "Select Household items" at bounding box center [289, 46] width 151 height 14
select select "0"
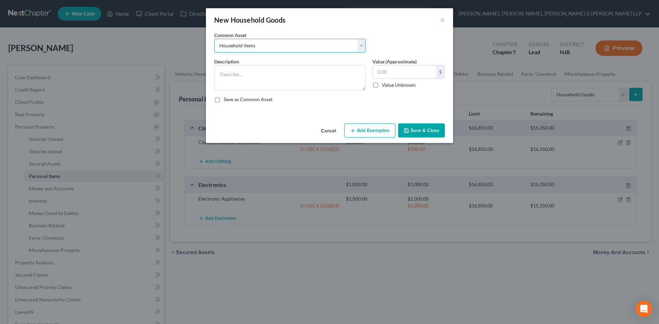
click at [214, 39] on select "Select Household items" at bounding box center [289, 46] width 151 height 14
type textarea "Household items"
click at [400, 72] on input "2,000.00" at bounding box center [404, 72] width 63 height 13
type input "1,500"
click at [377, 132] on button "Add Exemption" at bounding box center [369, 131] width 51 height 14
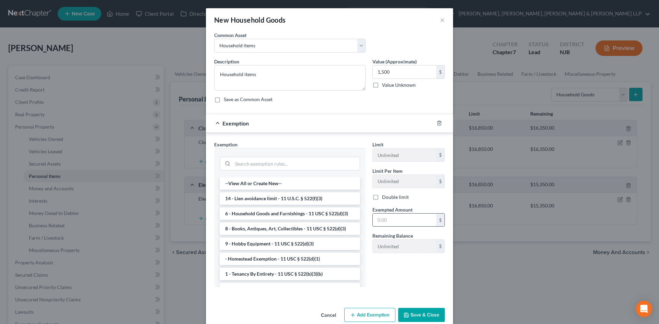
click at [386, 225] on input "text" at bounding box center [404, 220] width 63 height 13
type input "1,500"
click at [415, 317] on button "Save & Close" at bounding box center [421, 315] width 47 height 14
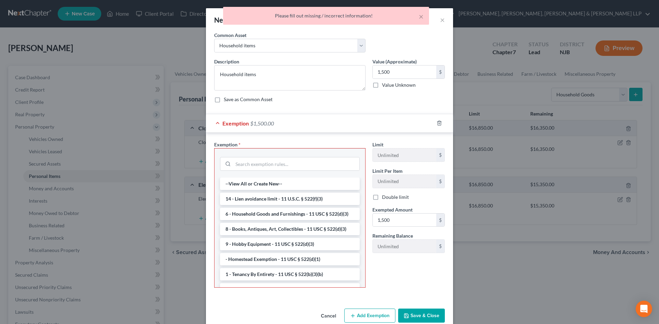
click at [263, 213] on li "6 - Household Goods and Furnishings - 11 USC § 522(d)(3)" at bounding box center [290, 214] width 140 height 12
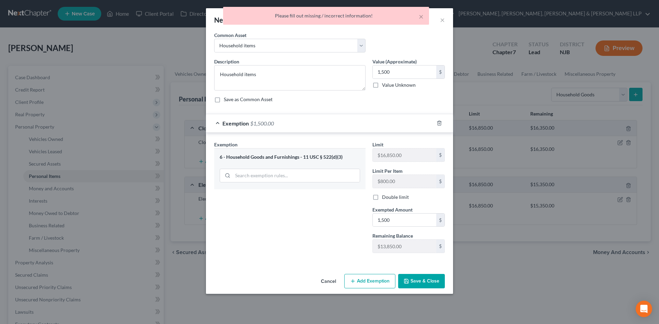
click at [419, 278] on button "Save & Close" at bounding box center [421, 281] width 47 height 14
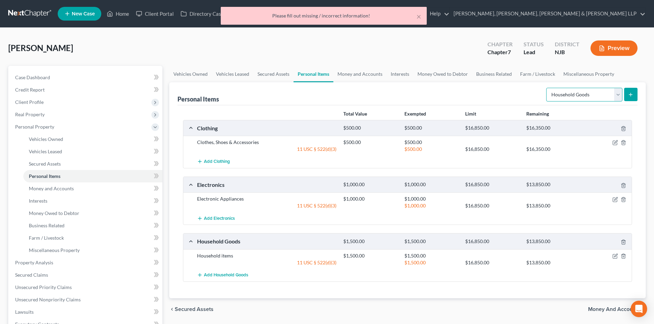
click at [604, 96] on select "Select Item Type Clothing Collectibles Of Value Electronics Firearms Household …" at bounding box center [584, 95] width 76 height 14
select select "jewelry"
click at [547, 88] on select "Select Item Type Clothing Collectibles Of Value Electronics Firearms Household …" at bounding box center [584, 95] width 76 height 14
click at [629, 96] on icon "submit" at bounding box center [630, 94] width 5 height 5
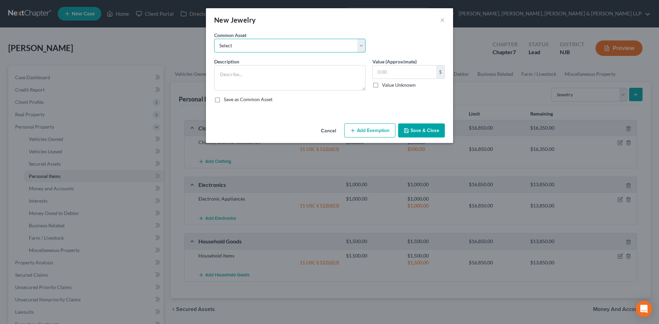
click at [322, 46] on select "Select Jewelry" at bounding box center [289, 46] width 151 height 14
select select "0"
click at [214, 39] on select "Select Jewelry" at bounding box center [289, 46] width 151 height 14
type textarea "Jewelry"
click at [405, 72] on input "150.00" at bounding box center [404, 72] width 63 height 13
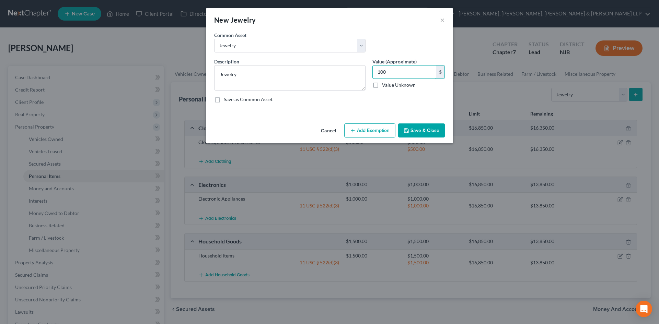
type input "100"
click at [372, 123] on div "Cancel Add Exemption Save & Close" at bounding box center [329, 132] width 247 height 23
click at [366, 127] on button "Add Exemption" at bounding box center [369, 131] width 51 height 14
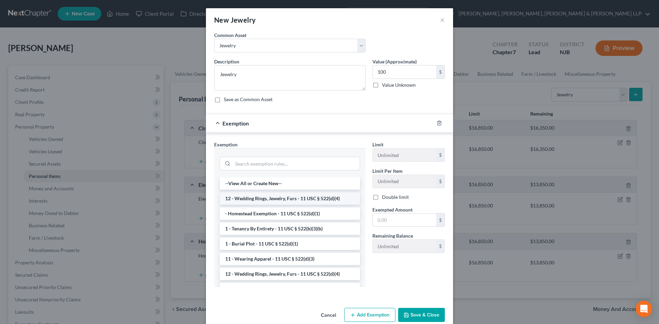
click at [249, 196] on li "12 - Wedding Rings, Jewelry, Furs - 11 USC § 522(d)(4)" at bounding box center [290, 198] width 140 height 12
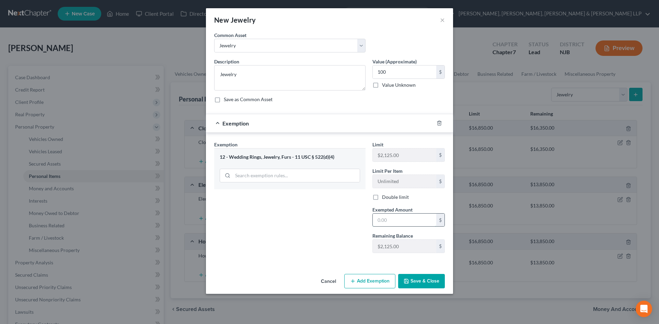
click at [384, 214] on input "text" at bounding box center [404, 220] width 63 height 13
type input "100"
click at [356, 216] on div "Exemption Set must be selected for CA. Exemption * 12 - Wedding Rings, Jewelry,…" at bounding box center [290, 200] width 158 height 118
click at [436, 276] on button "Save & Close" at bounding box center [421, 281] width 47 height 14
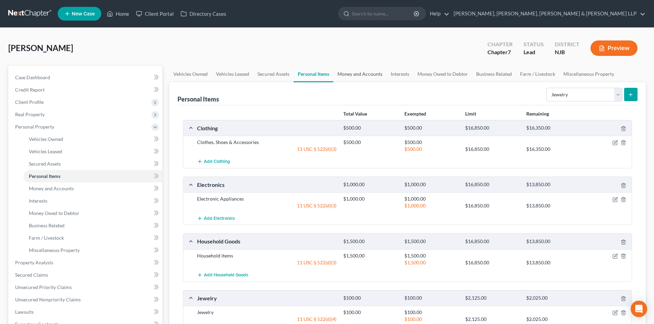
click at [352, 72] on link "Money and Accounts" at bounding box center [359, 74] width 53 height 16
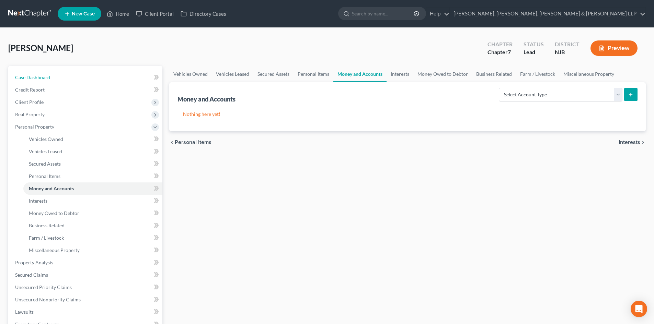
drag, startPoint x: 68, startPoint y: 74, endPoint x: 156, endPoint y: 61, distance: 88.4
click at [68, 74] on link "Case Dashboard" at bounding box center [86, 77] width 153 height 12
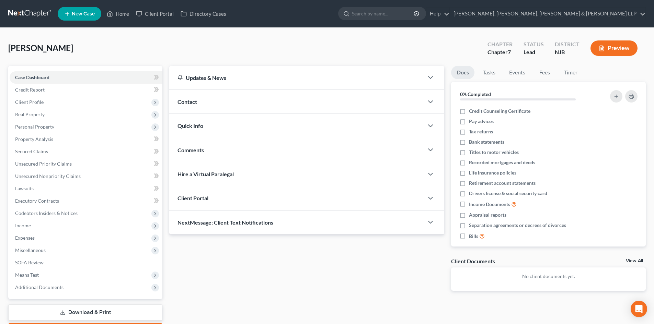
click at [85, 16] on span "New Case" at bounding box center [83, 13] width 23 height 5
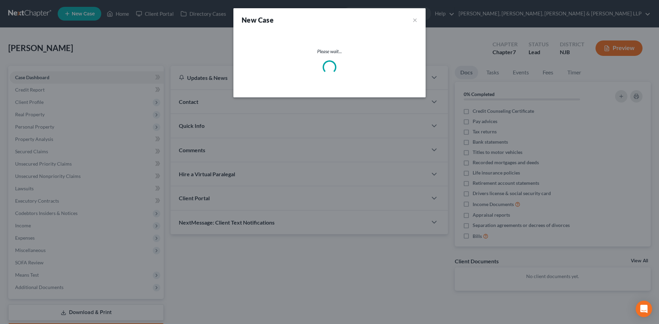
select select "51"
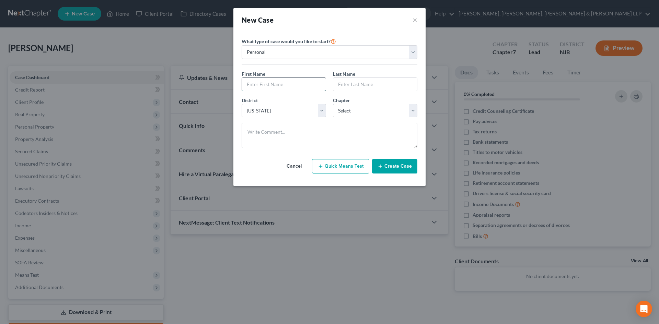
click at [280, 85] on input "text" at bounding box center [284, 84] width 84 height 13
paste input "[PERSON_NAME]"
drag, startPoint x: 269, startPoint y: 86, endPoint x: 306, endPoint y: 86, distance: 36.7
click at [306, 86] on input "[PERSON_NAME]" at bounding box center [284, 84] width 84 height 13
drag, startPoint x: 268, startPoint y: 85, endPoint x: 293, endPoint y: 85, distance: 24.7
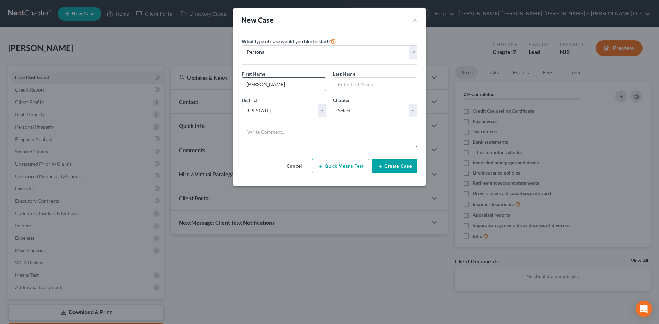
click at [292, 85] on input "[PERSON_NAME]" at bounding box center [284, 84] width 84 height 13
type input "[PERSON_NAME]"
drag, startPoint x: 347, startPoint y: 82, endPoint x: 327, endPoint y: 83, distance: 19.6
click at [347, 82] on input "text" at bounding box center [375, 84] width 84 height 13
paste input "[PERSON_NAME]"
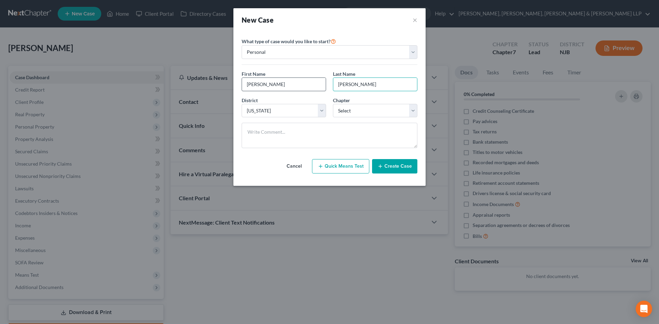
type input "[PERSON_NAME]"
drag, startPoint x: 303, startPoint y: 86, endPoint x: 268, endPoint y: 88, distance: 34.7
click at [268, 88] on input "[PERSON_NAME]" at bounding box center [284, 84] width 84 height 13
type input "[PERSON_NAME]"
click at [352, 107] on select "Select 7 11 12 13" at bounding box center [375, 111] width 84 height 14
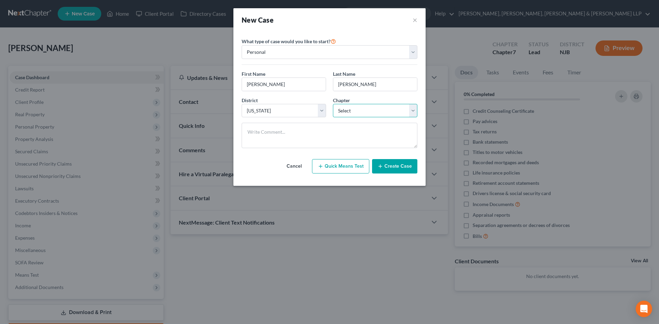
select select "0"
click at [333, 104] on select "Select 7 11 12 13" at bounding box center [375, 111] width 84 height 14
click at [391, 164] on button "Create Case" at bounding box center [394, 166] width 45 height 14
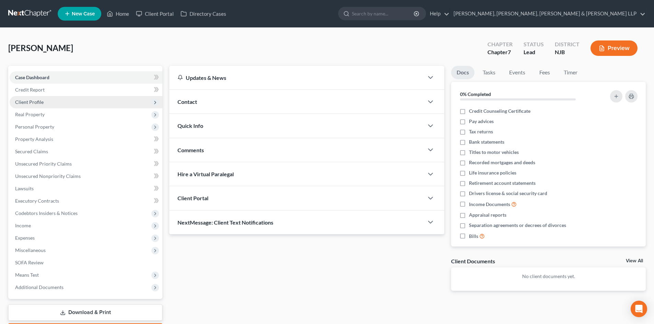
click at [45, 105] on span "Client Profile" at bounding box center [86, 102] width 153 height 12
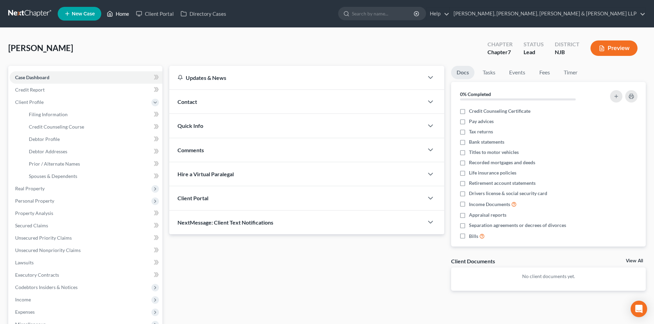
click at [121, 16] on link "Home" at bounding box center [117, 14] width 29 height 12
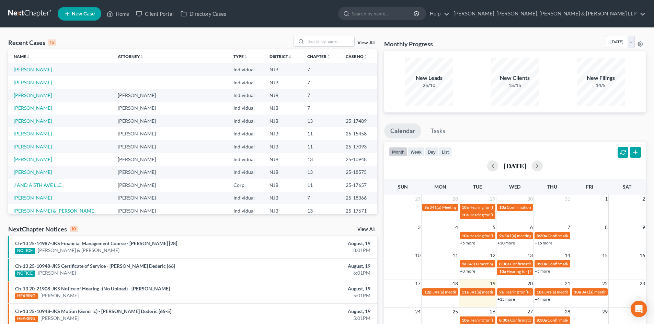
click at [39, 70] on link "[PERSON_NAME]" at bounding box center [33, 70] width 38 height 6
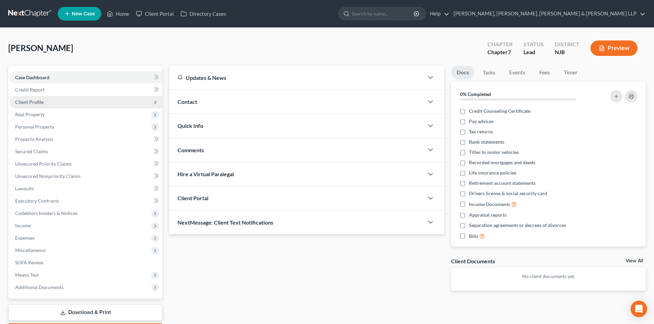
drag, startPoint x: 36, startPoint y: 102, endPoint x: 41, endPoint y: 108, distance: 7.6
click at [36, 102] on span "Client Profile" at bounding box center [29, 102] width 28 height 6
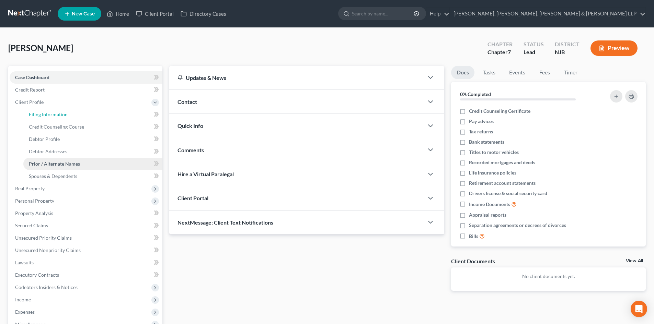
click at [45, 116] on span "Filing Information" at bounding box center [48, 115] width 39 height 6
select select "1"
select select "0"
select select "51"
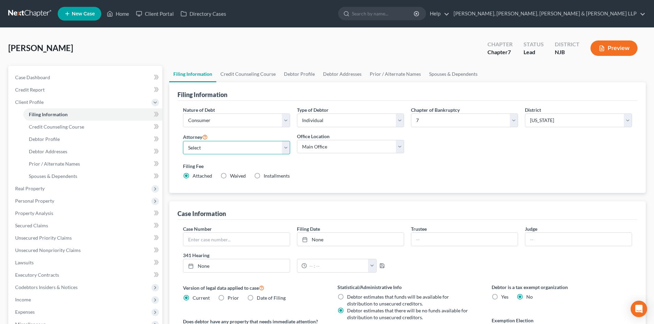
click at [203, 151] on select "Select [PERSON_NAME] - NJB [PERSON_NAME] - NYNB [PERSON_NAME] - NYEB [PERSON_NA…" at bounding box center [236, 148] width 107 height 14
select select "0"
click at [183, 141] on select "Select [PERSON_NAME] - NJB [PERSON_NAME] - NYNB [PERSON_NAME] - NYEB [PERSON_NA…" at bounding box center [236, 148] width 107 height 14
drag, startPoint x: 320, startPoint y: 145, endPoint x: 320, endPoint y: 152, distance: 6.6
click at [320, 145] on select "Main Office Scura, [GEOGRAPHIC_DATA], [PERSON_NAME], [PERSON_NAME] & [PERSON_NA…" at bounding box center [350, 147] width 107 height 14
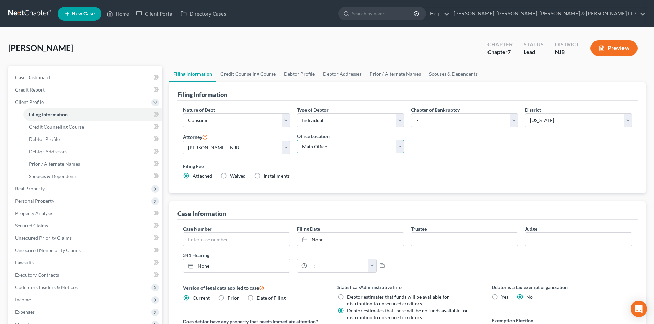
select select "0"
click at [297, 140] on select "Main Office Scura, [GEOGRAPHIC_DATA], [PERSON_NAME], [PERSON_NAME] & [PERSON_NA…" at bounding box center [350, 147] width 107 height 14
click at [247, 77] on link "Credit Counseling Course" at bounding box center [247, 74] width 63 height 16
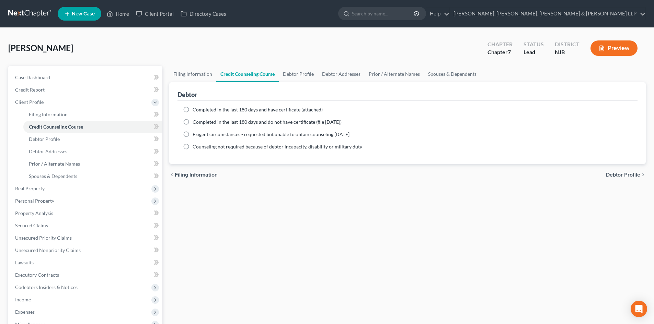
click at [222, 109] on span "Completed in the last 180 days and have certificate (attached)" at bounding box center [257, 110] width 130 height 6
click at [200, 109] on input "Completed in the last 180 days and have certificate (attached)" at bounding box center [197, 108] width 4 height 4
radio input "true"
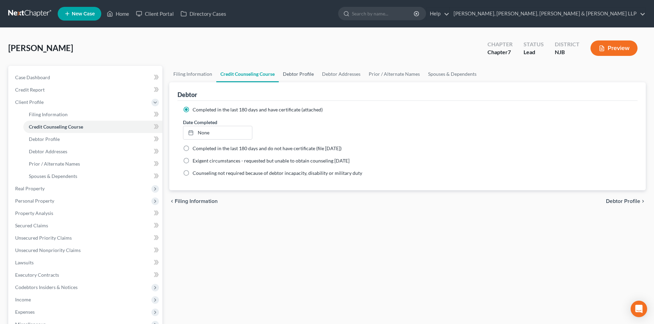
click at [292, 77] on link "Debtor Profile" at bounding box center [298, 74] width 39 height 16
select select "0"
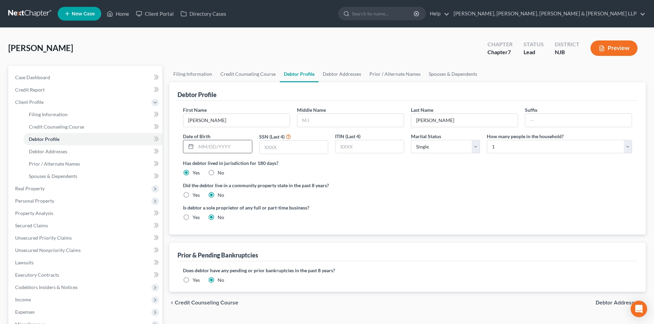
click at [230, 144] on input "text" at bounding box center [224, 146] width 56 height 13
type input "[DATE]"
click at [284, 140] on div at bounding box center [293, 147] width 69 height 14
click at [282, 147] on input "text" at bounding box center [293, 147] width 68 height 13
type input "3717"
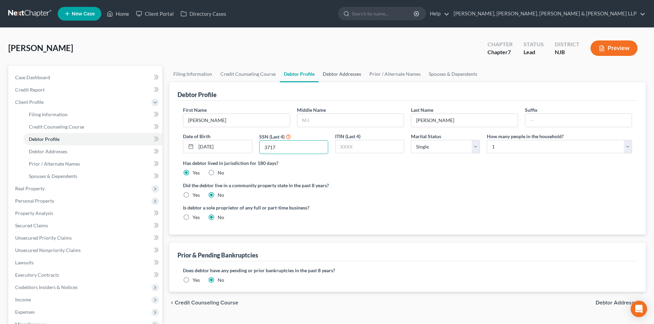
click at [344, 74] on link "Debtor Addresses" at bounding box center [341, 74] width 47 height 16
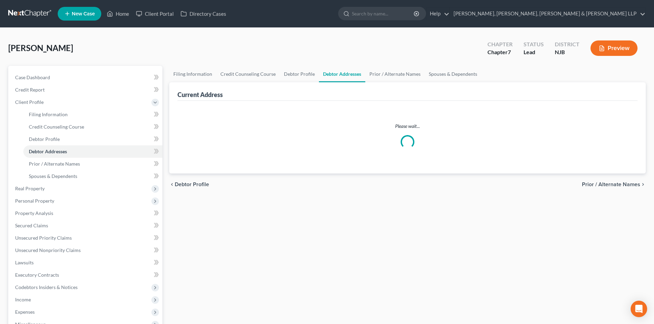
select select "0"
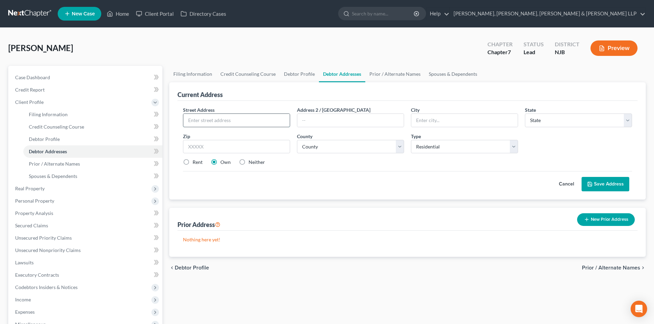
click at [243, 117] on input "text" at bounding box center [236, 120] width 106 height 13
type input "[STREET_ADDRESS][PERSON_NAME]"
click at [211, 144] on input "text" at bounding box center [236, 147] width 107 height 14
type input "07111"
type input "Irvington"
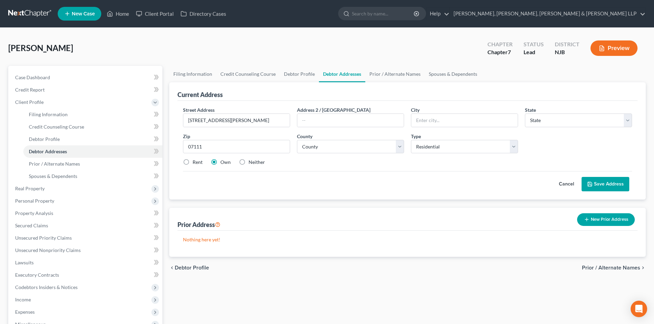
select select "33"
click at [198, 164] on label "Rent" at bounding box center [197, 162] width 10 height 7
click at [198, 163] on input "Rent" at bounding box center [197, 161] width 4 height 4
radio input "true"
drag, startPoint x: 213, startPoint y: 148, endPoint x: 170, endPoint y: 147, distance: 42.9
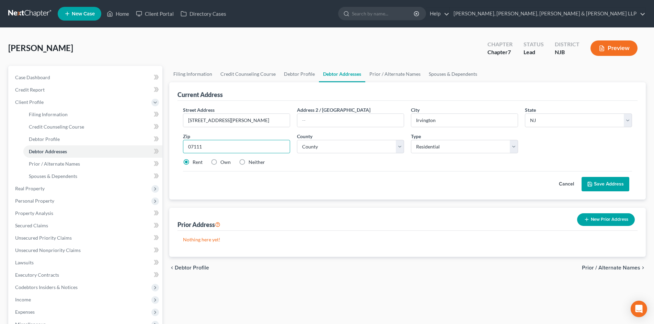
click at [170, 147] on div "Current Address Street Address * [STREET_ADDRESS][PERSON_NAME] Address 2 / [GEO…" at bounding box center [407, 140] width 476 height 117
drag, startPoint x: 440, startPoint y: 124, endPoint x: 384, endPoint y: 122, distance: 56.0
click at [384, 122] on div "Street Address * [STREET_ADDRESS][PERSON_NAME] Address 2 / [GEOGRAPHIC_DATA] * …" at bounding box center [407, 138] width 456 height 65
click at [325, 144] on select "County [GEOGRAPHIC_DATA] [GEOGRAPHIC_DATA] [GEOGRAPHIC_DATA] [GEOGRAPHIC_DATA] …" at bounding box center [350, 147] width 107 height 14
select select "6"
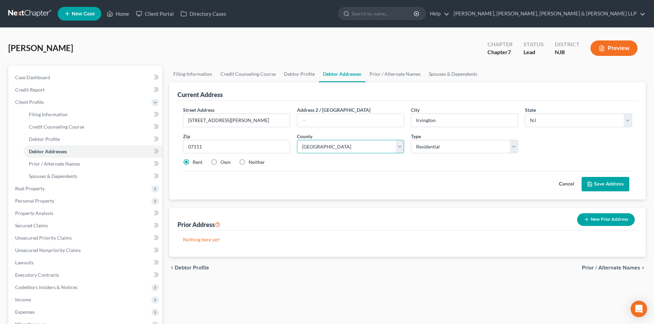
click at [297, 140] on select "County [GEOGRAPHIC_DATA] [GEOGRAPHIC_DATA] [GEOGRAPHIC_DATA] [GEOGRAPHIC_DATA] …" at bounding box center [350, 147] width 107 height 14
click at [615, 179] on button "Save Address" at bounding box center [605, 184] width 48 height 14
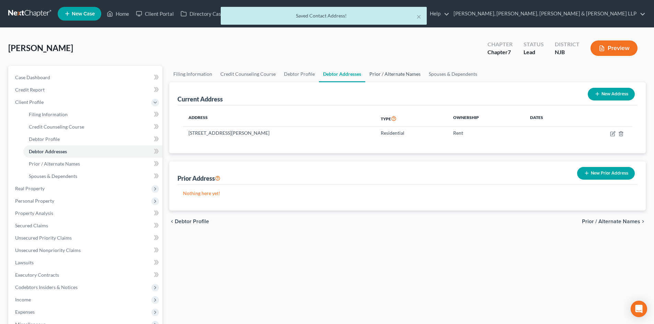
click at [400, 72] on link "Prior / Alternate Names" at bounding box center [394, 74] width 59 height 16
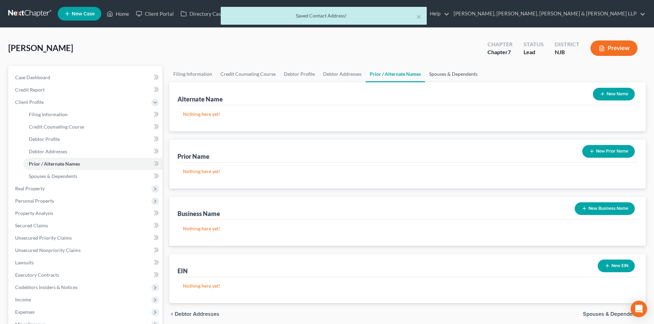
click at [454, 70] on link "Spouses & Dependents" at bounding box center [453, 74] width 57 height 16
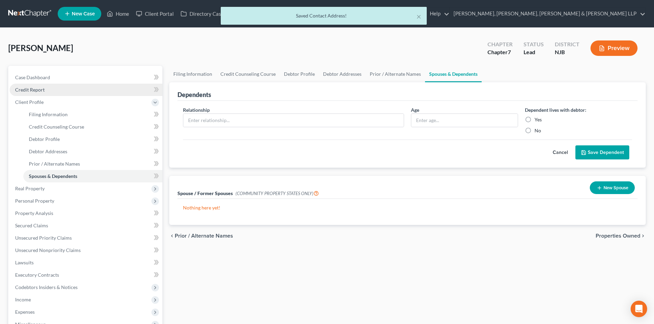
click at [56, 91] on link "Credit Report" at bounding box center [86, 90] width 153 height 12
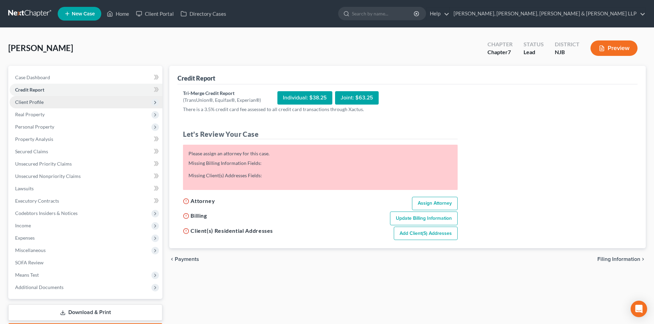
click at [422, 207] on link "Assign Attorney" at bounding box center [435, 204] width 46 height 14
click at [439, 201] on link "Assign Attorney" at bounding box center [435, 204] width 46 height 14
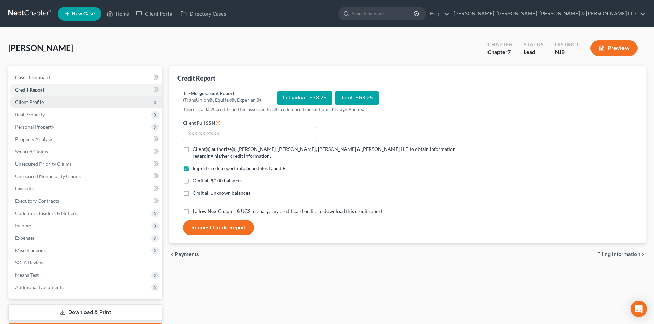
click at [192, 149] on label "Client(s) authorize(s) [PERSON_NAME], [PERSON_NAME], [PERSON_NAME] & [PERSON_NA…" at bounding box center [324, 153] width 265 height 14
click at [195, 149] on input "Client(s) authorize(s) [PERSON_NAME], [PERSON_NAME], [PERSON_NAME] & [PERSON_NA…" at bounding box center [197, 148] width 4 height 4
checkbox input "true"
click at [192, 210] on label "I allow NextChapter & UCS to charge my credit card on file to download this cre…" at bounding box center [287, 211] width 190 height 7
click at [195, 210] on input "I allow NextChapter & UCS to charge my credit card on file to download this cre…" at bounding box center [197, 210] width 4 height 4
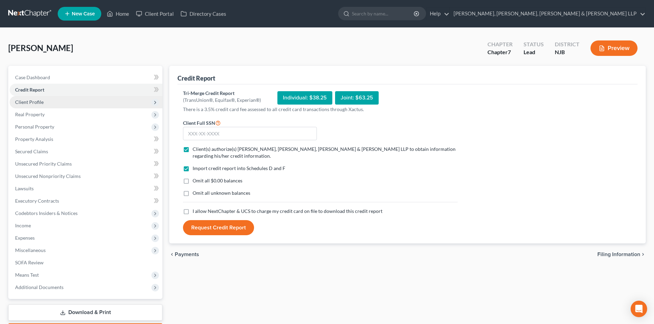
checkbox input "true"
click at [200, 136] on input "text" at bounding box center [250, 134] width 134 height 14
type input "149-76-3717"
click at [208, 225] on button "Request Credit Report" at bounding box center [218, 227] width 71 height 15
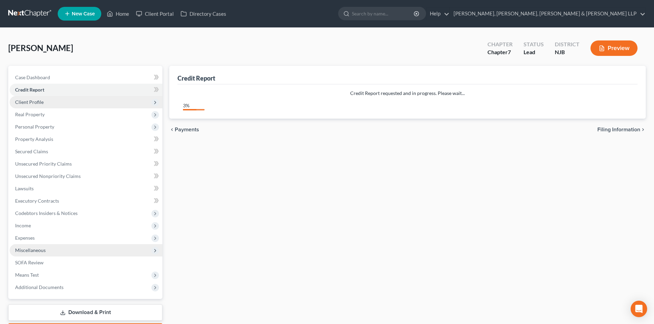
click at [54, 253] on span "Miscellaneous" at bounding box center [86, 250] width 153 height 12
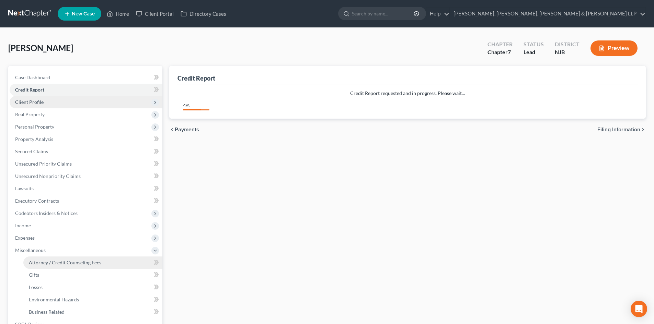
click at [55, 258] on link "Attorney / Credit Counseling Fees" at bounding box center [92, 263] width 139 height 12
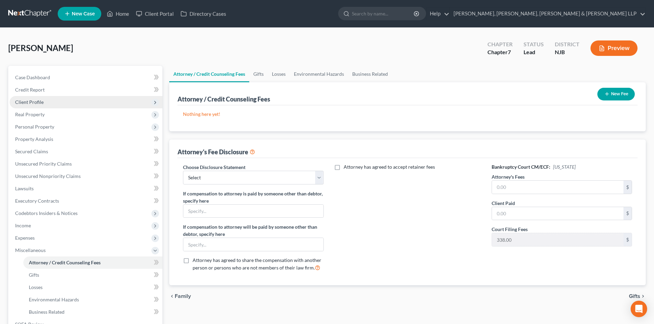
click at [270, 188] on div "Choose Disclosure Statement Select Chapter 13 Disclosure Statement Chapter 7 Di…" at bounding box center [253, 221] width 154 height 114
click at [271, 183] on select "Select Chapter 13 Disclosure Statement Chapter 7 Disclosure Statement" at bounding box center [253, 178] width 140 height 14
select select "1"
click at [183, 171] on select "Select Chapter 13 Disclosure Statement Chapter 7 Disclosure Statement" at bounding box center [253, 178] width 140 height 14
click at [549, 188] on input "text" at bounding box center [557, 187] width 131 height 13
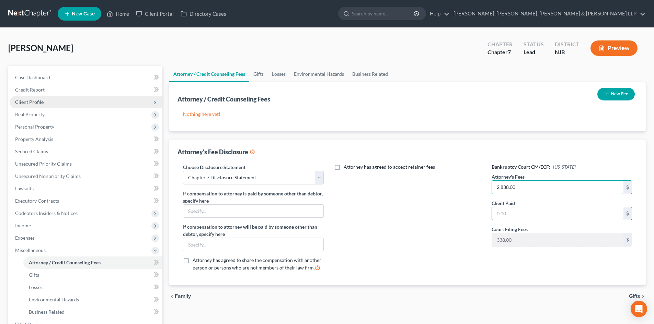
type input "2,838.00"
click at [515, 214] on input "text" at bounding box center [557, 213] width 131 height 13
type input "2,838.00"
click at [608, 92] on icon "button" at bounding box center [606, 93] width 5 height 5
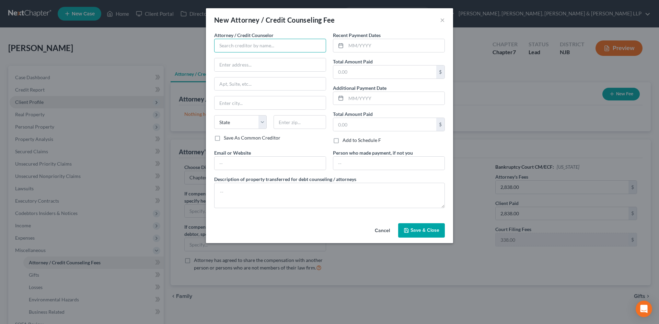
click at [291, 49] on input "text" at bounding box center [270, 46] width 112 height 14
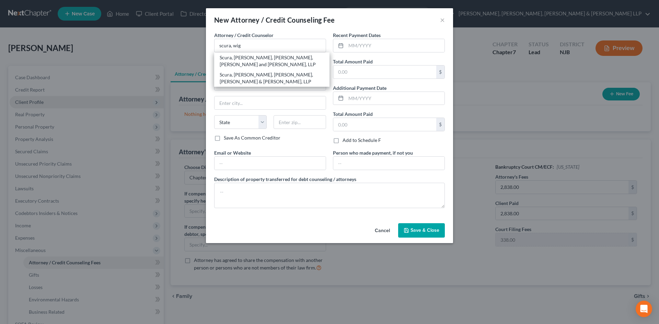
click at [255, 77] on div "Scura, [PERSON_NAME], [PERSON_NAME], [PERSON_NAME] & [PERSON_NAME], LLP" at bounding box center [272, 78] width 104 height 14
type input "Scura, [PERSON_NAME], [PERSON_NAME], [PERSON_NAME] & [PERSON_NAME], LLP"
type input "1599 Hamburg turnpike"
type input "[PERSON_NAME]"
select select "33"
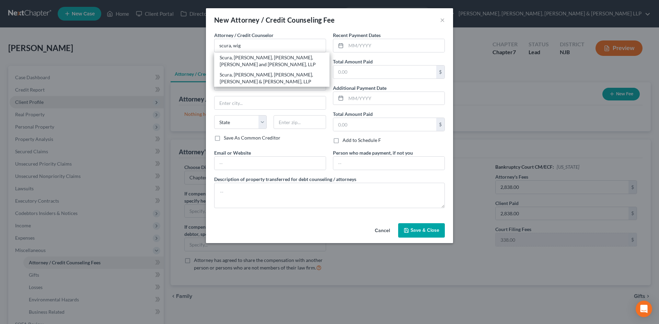
type input "07470"
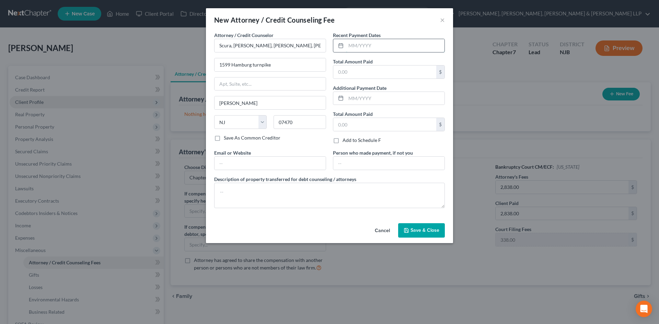
click at [363, 47] on input "text" at bounding box center [395, 45] width 98 height 13
type input "08/2025"
click at [353, 68] on input "text" at bounding box center [384, 72] width 103 height 13
type input "2,838.00"
click at [239, 184] on textarea at bounding box center [329, 195] width 231 height 25
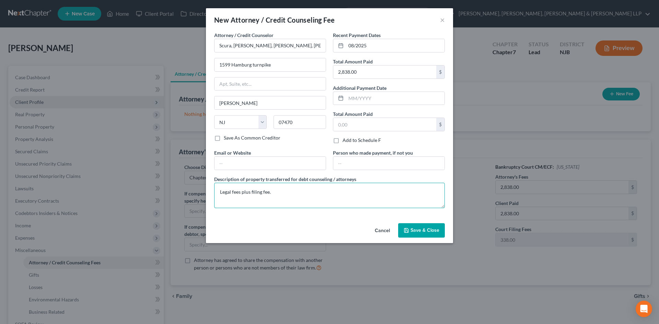
type textarea "Legal fees plus filing fee."
click at [406, 228] on icon "button" at bounding box center [406, 230] width 5 height 5
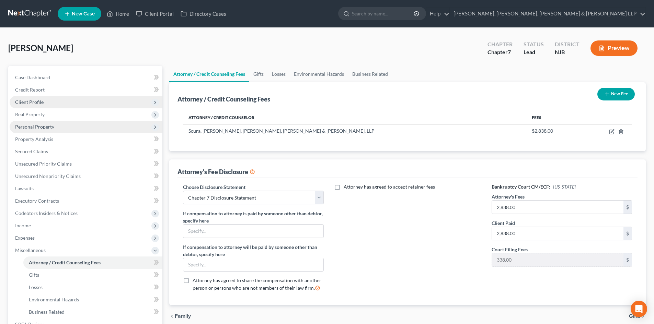
click at [59, 126] on span "Personal Property" at bounding box center [86, 127] width 153 height 12
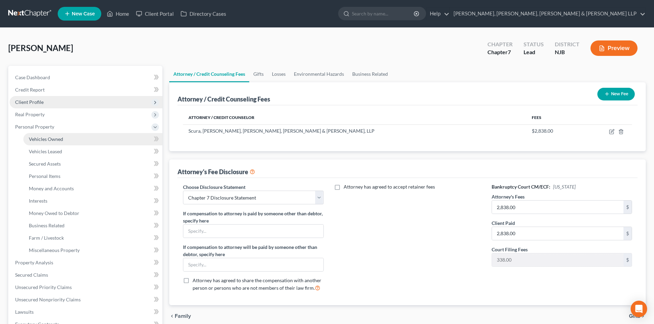
click at [58, 134] on link "Vehicles Owned" at bounding box center [92, 139] width 139 height 12
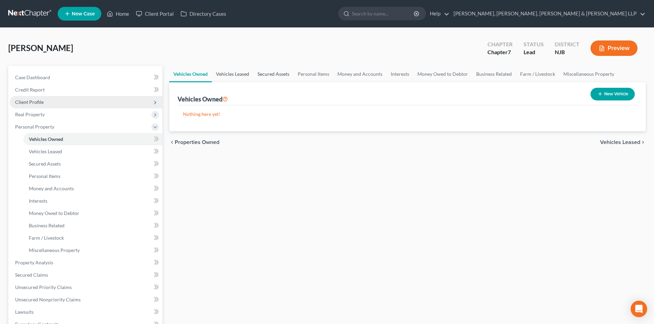
click at [226, 78] on link "Vehicles Leased" at bounding box center [233, 74] width 42 height 16
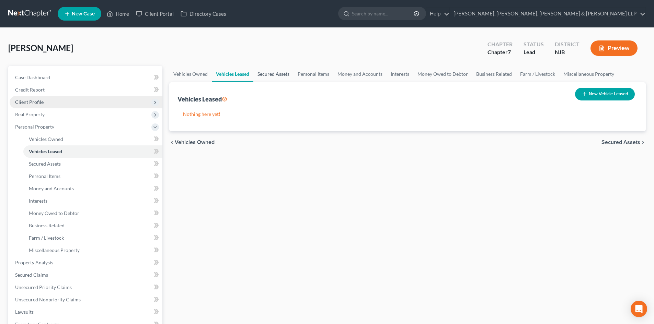
click at [284, 78] on link "Secured Assets" at bounding box center [273, 74] width 40 height 16
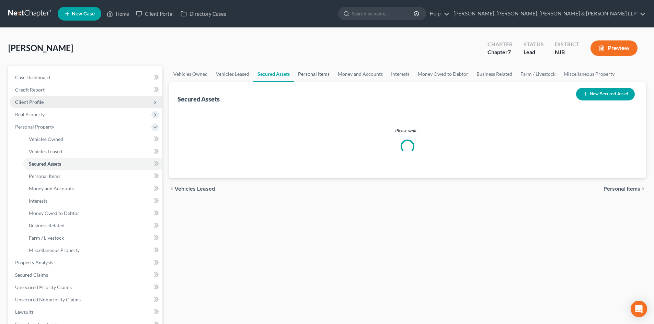
click at [303, 74] on link "Personal Items" at bounding box center [314, 74] width 40 height 16
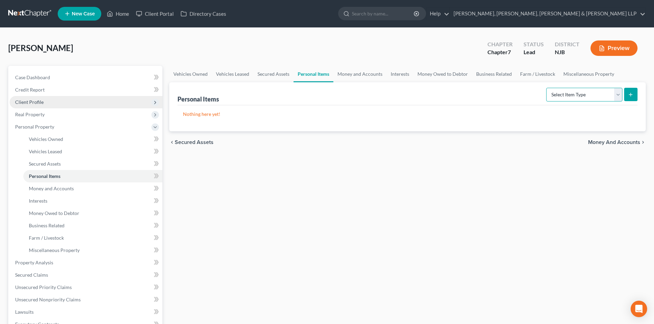
drag, startPoint x: 581, startPoint y: 97, endPoint x: 573, endPoint y: 100, distance: 8.2
click at [581, 97] on select "Select Item Type Clothing Collectibles Of Value Electronics Firearms Household …" at bounding box center [584, 95] width 76 height 14
select select "clothing"
click at [547, 88] on select "Select Item Type Clothing Collectibles Of Value Electronics Firearms Household …" at bounding box center [584, 95] width 76 height 14
click at [630, 95] on line "submit" at bounding box center [630, 94] width 0 height 3
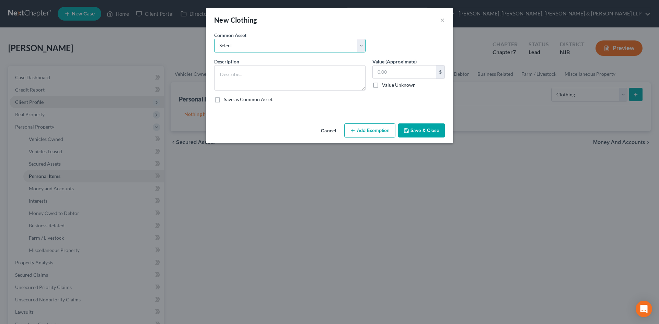
click at [262, 49] on select "Select Clothes, Shoes & Accessories" at bounding box center [289, 46] width 151 height 14
select select "0"
click at [214, 39] on select "Select Clothes, Shoes & Accessories" at bounding box center [289, 46] width 151 height 14
type textarea "Clothes, Shoes & Accessories"
type input "300.00"
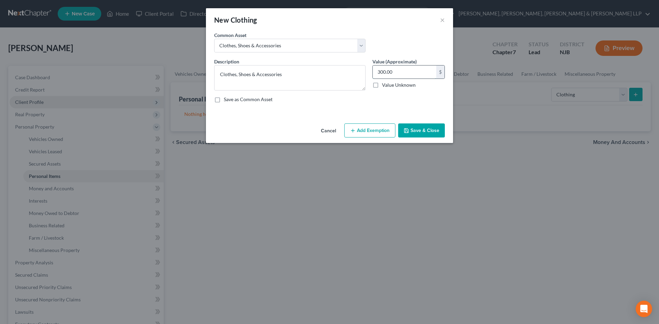
click at [395, 68] on input "300.00" at bounding box center [404, 72] width 63 height 13
click at [364, 128] on button "Add Exemption" at bounding box center [369, 131] width 51 height 14
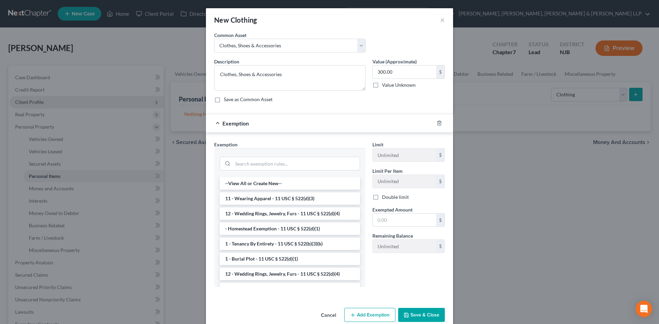
click at [305, 198] on li "11 - Wearing Apparel - 11 USC § 522(d)(3)" at bounding box center [290, 198] width 140 height 12
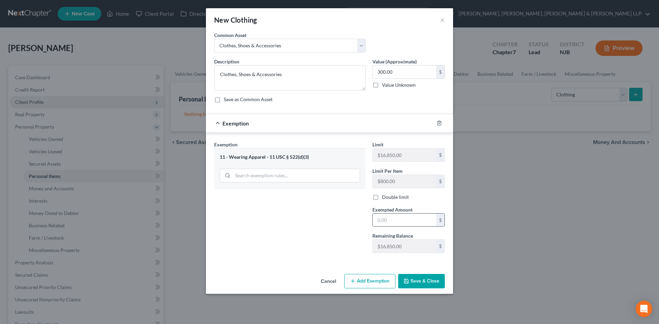
click at [388, 217] on input "text" at bounding box center [404, 220] width 63 height 13
type input "300"
drag, startPoint x: 282, startPoint y: 218, endPoint x: 294, endPoint y: 220, distance: 12.9
click at [282, 218] on div "Exemption Set must be selected for CA. Exemption * 11 - Wearing Apparel - 11 US…" at bounding box center [290, 200] width 158 height 118
click at [421, 282] on button "Save & Close" at bounding box center [421, 281] width 47 height 14
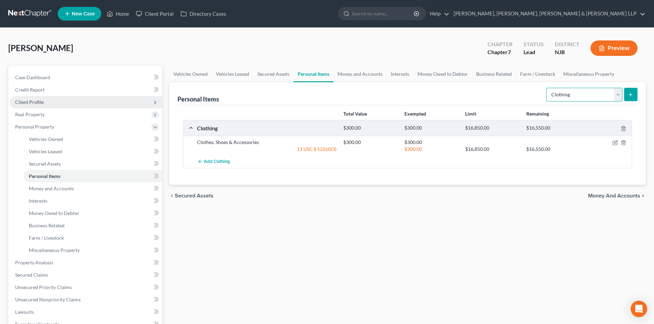
click at [566, 94] on select "Select Item Type Clothing Collectibles Of Value Electronics Firearms Household …" at bounding box center [584, 95] width 76 height 14
select select "electronics"
click at [547, 88] on select "Select Item Type Clothing Collectibles Of Value Electronics Firearms Household …" at bounding box center [584, 95] width 76 height 14
click at [629, 97] on icon "submit" at bounding box center [630, 94] width 5 height 5
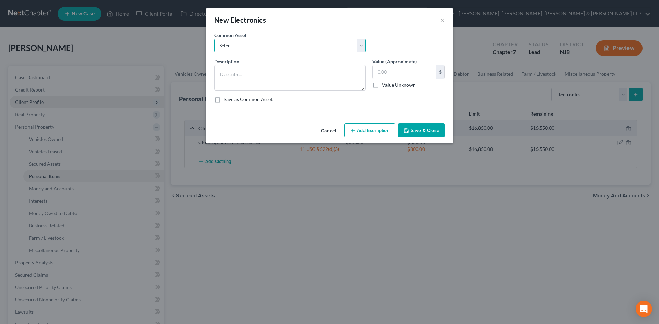
click at [348, 44] on select "Select Cellphone, TVs Electronic Appliances" at bounding box center [289, 46] width 151 height 14
select select "1"
click at [214, 39] on select "Select Cellphone, TVs Electronic Appliances" at bounding box center [289, 46] width 151 height 14
type textarea "Electronic Appliances"
click at [397, 71] on input "200.00" at bounding box center [404, 72] width 63 height 13
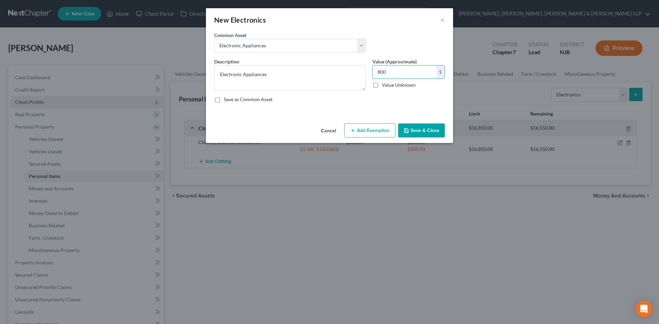
type input "800"
click at [383, 130] on button "Add Exemption" at bounding box center [369, 131] width 51 height 14
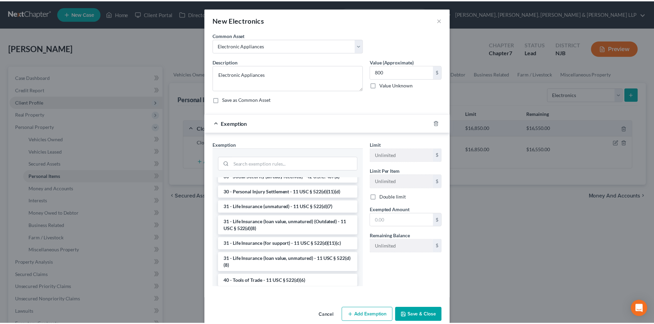
scroll to position [567, 0]
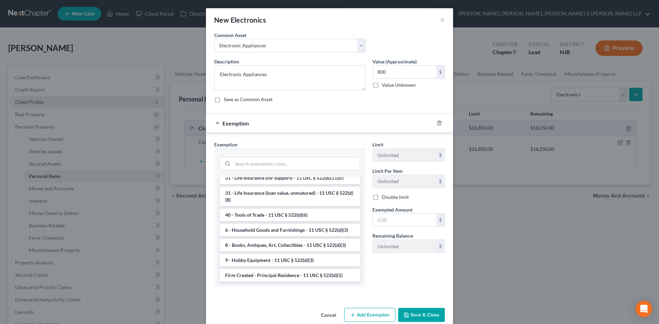
click at [272, 231] on li "6 - Household Goods and Furnishings - 11 USC § 522(d)(3)" at bounding box center [290, 230] width 140 height 12
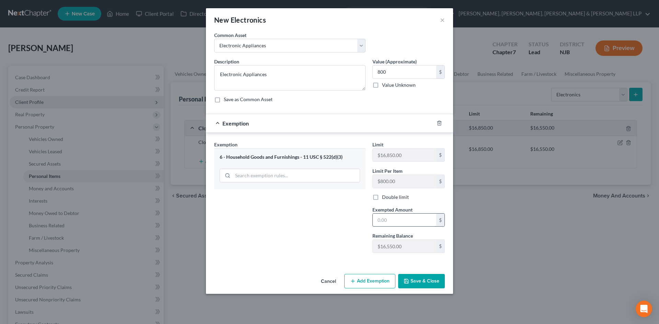
click at [383, 223] on input "text" at bounding box center [404, 220] width 63 height 13
type input "800"
drag, startPoint x: 346, startPoint y: 228, endPoint x: 358, endPoint y: 234, distance: 13.5
click at [346, 228] on div "Exemption Set must be selected for CA. Exemption * 6 - Household Goods and Furn…" at bounding box center [290, 200] width 158 height 118
drag, startPoint x: 420, startPoint y: 279, endPoint x: 428, endPoint y: 270, distance: 11.6
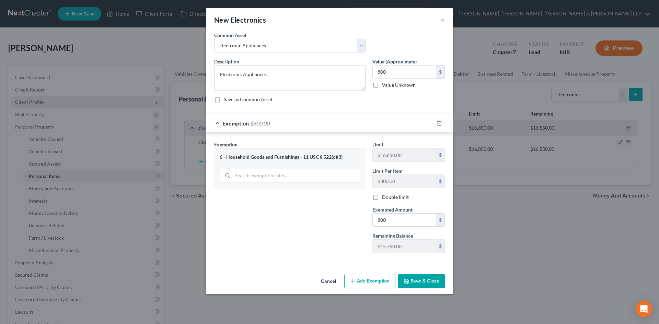
click at [420, 279] on button "Save & Close" at bounding box center [421, 281] width 47 height 14
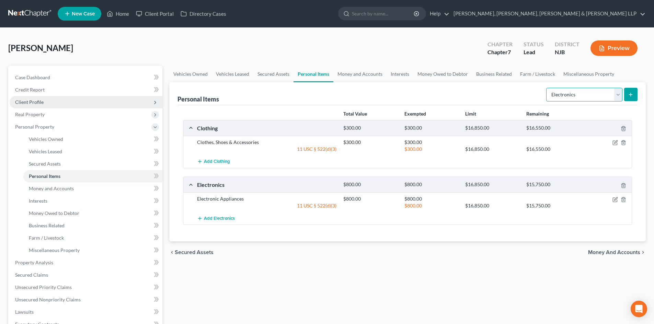
click at [568, 96] on select "Select Item Type Clothing Collectibles Of Value Electronics Firearms Household …" at bounding box center [584, 95] width 76 height 14
select select "household_goods"
click at [547, 88] on select "Select Item Type Clothing Collectibles Of Value Electronics Firearms Household …" at bounding box center [584, 95] width 76 height 14
click at [630, 96] on icon "submit" at bounding box center [630, 94] width 5 height 5
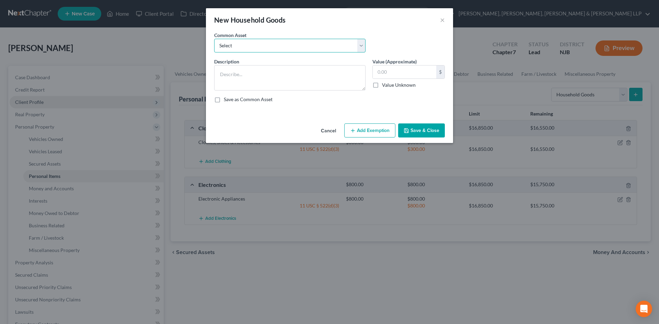
drag, startPoint x: 341, startPoint y: 46, endPoint x: 339, endPoint y: 50, distance: 5.4
click at [341, 46] on select "Select Household items" at bounding box center [289, 46] width 151 height 14
select select "0"
click at [214, 39] on select "Select Household items" at bounding box center [289, 46] width 151 height 14
type textarea "Household items"
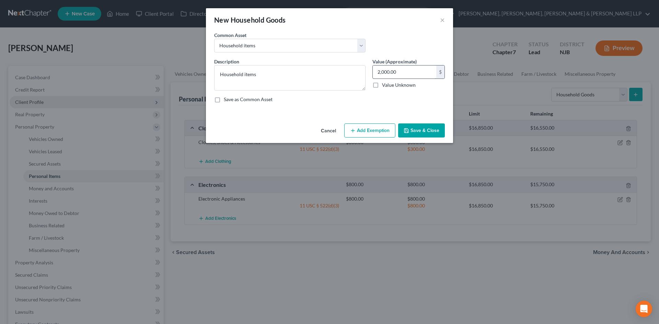
click at [406, 71] on input "2,000.00" at bounding box center [404, 72] width 63 height 13
type input "1,000"
click at [383, 128] on button "Add Exemption" at bounding box center [369, 131] width 51 height 14
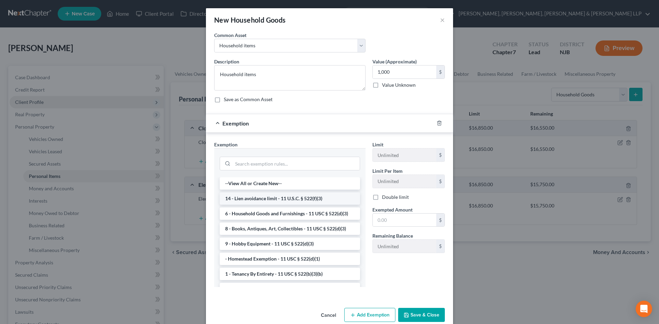
click at [267, 198] on li "14 - Lien avoidance limit - 11 U.S.C. § 522(f)(3)" at bounding box center [290, 198] width 140 height 12
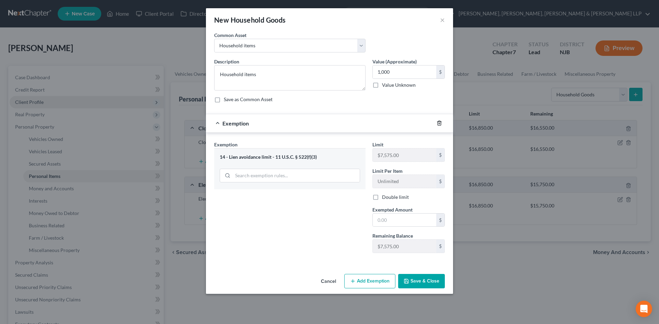
click at [440, 122] on icon "button" at bounding box center [438, 123] width 3 height 4
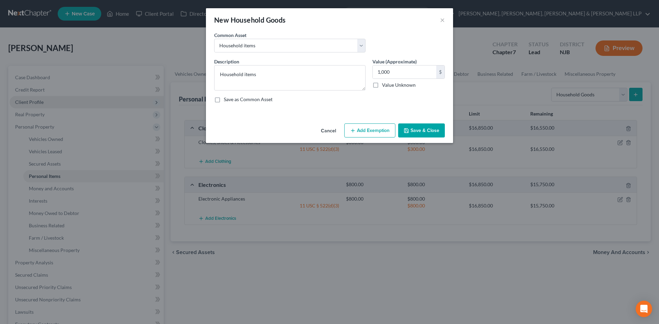
click at [384, 126] on button "Add Exemption" at bounding box center [369, 131] width 51 height 14
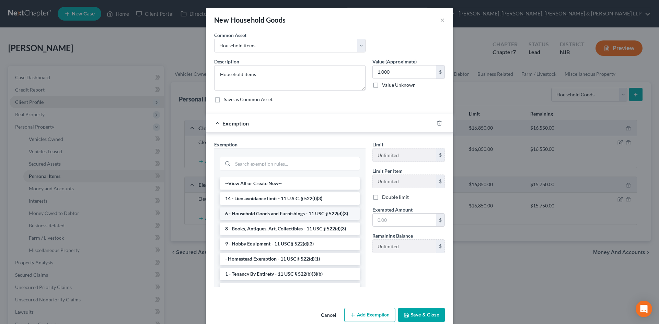
click at [268, 212] on li "6 - Household Goods and Furnishings - 11 USC § 522(d)(3)" at bounding box center [290, 214] width 140 height 12
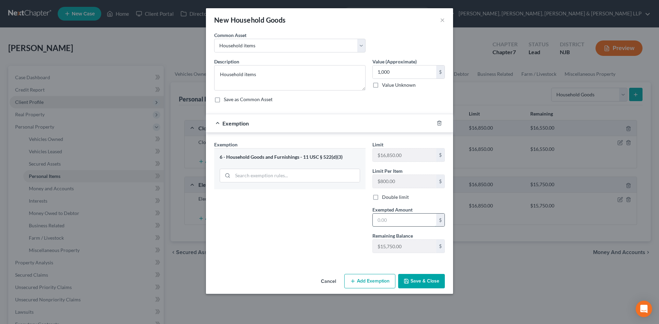
click at [389, 223] on input "text" at bounding box center [404, 220] width 63 height 13
type input "1000"
click at [301, 224] on div "Exemption Set must be selected for CA. Exemption * 6 - Household Goods and Furn…" at bounding box center [290, 200] width 158 height 118
click at [412, 274] on button "Save & Close" at bounding box center [421, 281] width 47 height 14
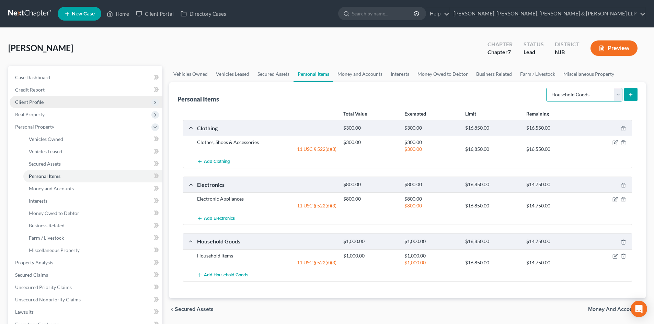
click at [567, 100] on select "Select Item Type Clothing Collectibles Of Value Electronics Firearms Household …" at bounding box center [584, 95] width 76 height 14
select select "jewelry"
click at [547, 88] on select "Select Item Type Clothing Collectibles Of Value Electronics Firearms Household …" at bounding box center [584, 95] width 76 height 14
click at [627, 95] on button "submit" at bounding box center [630, 94] width 13 height 13
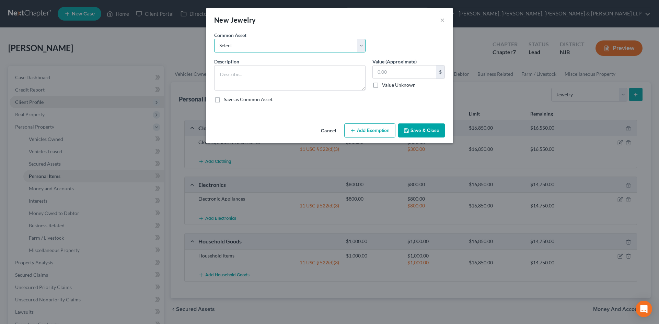
click at [291, 45] on select "Select Jewelry" at bounding box center [289, 46] width 151 height 14
select select "0"
click at [214, 39] on select "Select Jewelry" at bounding box center [289, 46] width 151 height 14
type textarea "Jewelry"
click at [399, 71] on input "150.00" at bounding box center [404, 72] width 63 height 13
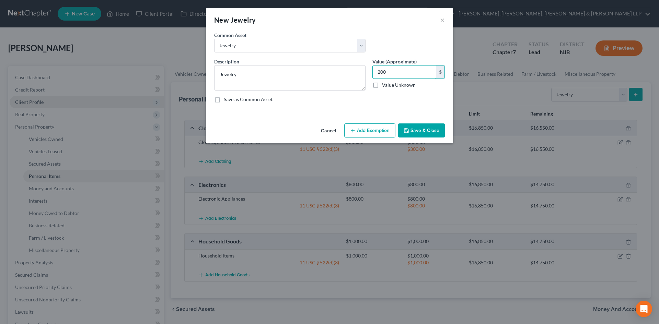
type input "200"
click at [379, 124] on button "Add Exemption" at bounding box center [369, 131] width 51 height 14
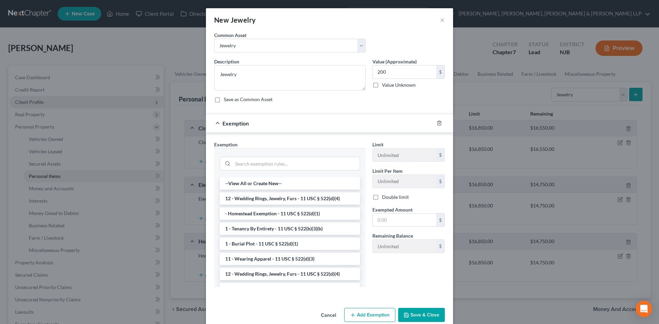
drag, startPoint x: 264, startPoint y: 200, endPoint x: 351, endPoint y: 218, distance: 88.8
click at [265, 200] on li "12 - Wedding Rings, Jewelry, Furs - 11 USC § 522(d)(4)" at bounding box center [290, 198] width 140 height 12
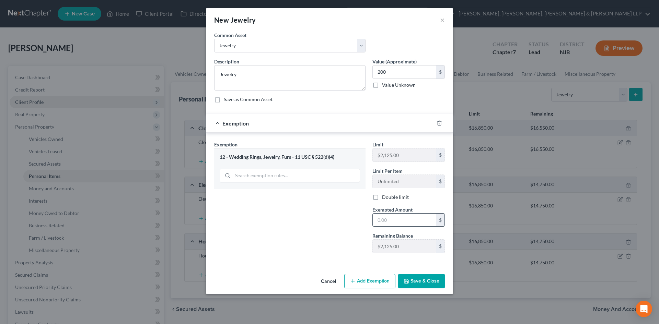
click at [404, 223] on input "text" at bounding box center [404, 220] width 63 height 13
type input "200"
click at [320, 223] on div "Exemption Set must be selected for CA. Exemption * 12 - Wedding Rings, Jewelry,…" at bounding box center [290, 200] width 158 height 118
click at [420, 280] on button "Save & Close" at bounding box center [421, 281] width 47 height 14
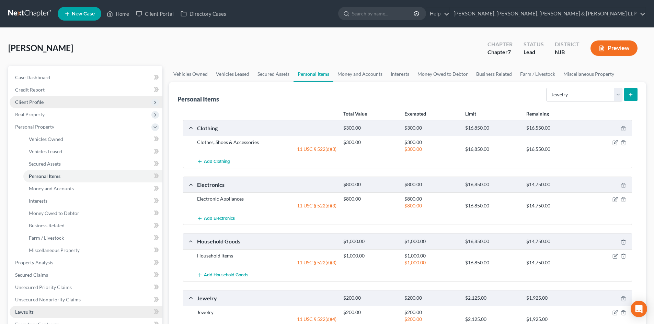
scroll to position [103, 0]
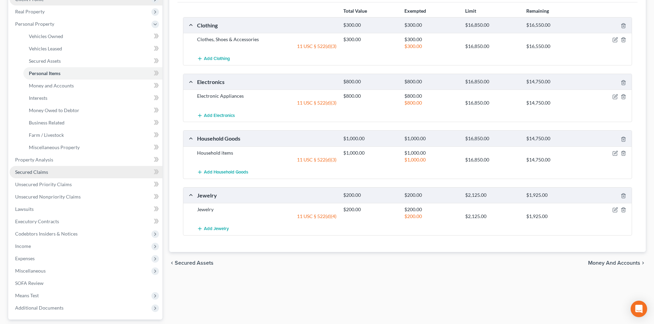
click at [35, 173] on span "Secured Claims" at bounding box center [31, 172] width 33 height 6
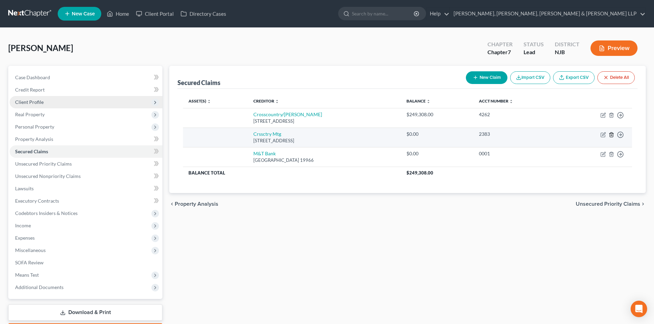
click at [612, 136] on icon "button" at bounding box center [610, 134] width 3 height 4
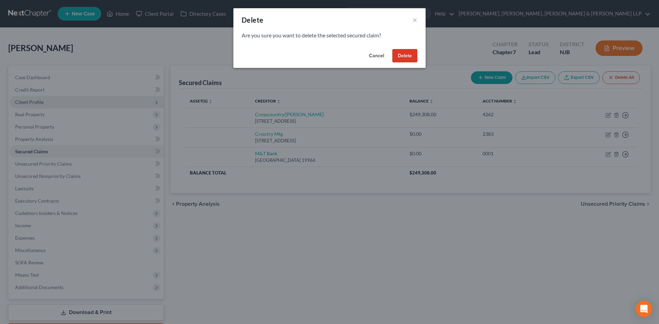
click at [406, 55] on button "Delete" at bounding box center [404, 56] width 25 height 14
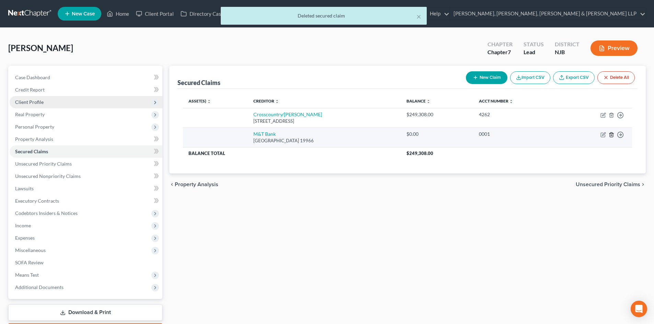
click at [611, 135] on line "button" at bounding box center [611, 135] width 0 height 1
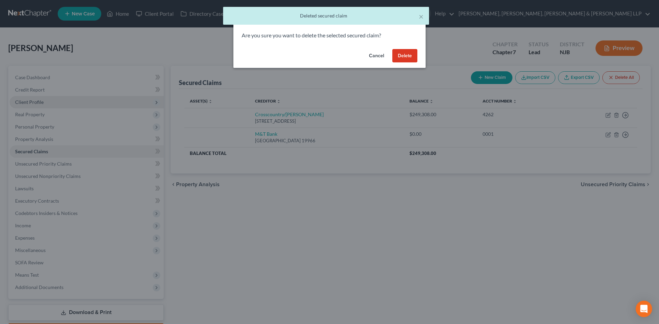
click at [399, 54] on button "Delete" at bounding box center [404, 56] width 25 height 14
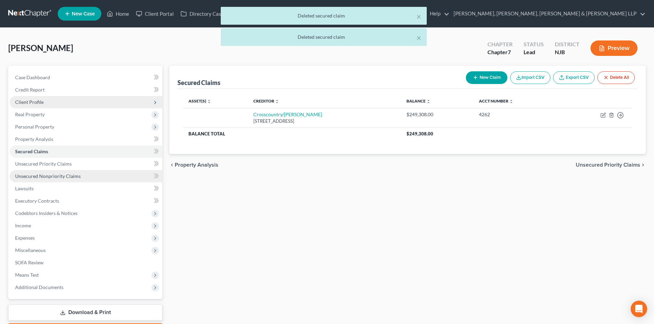
click at [67, 179] on link "Unsecured Nonpriority Claims" at bounding box center [86, 176] width 153 height 12
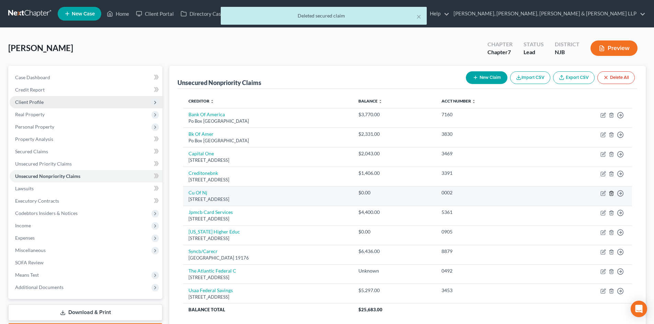
click at [610, 192] on icon "button" at bounding box center [610, 193] width 3 height 4
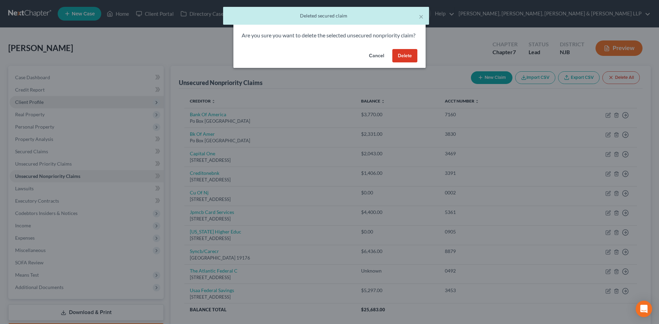
click at [409, 60] on button "Delete" at bounding box center [404, 56] width 25 height 14
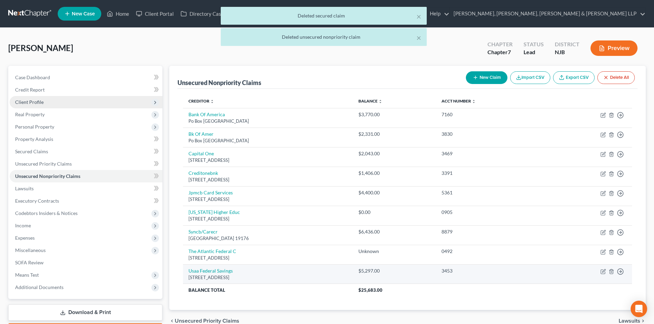
scroll to position [34, 0]
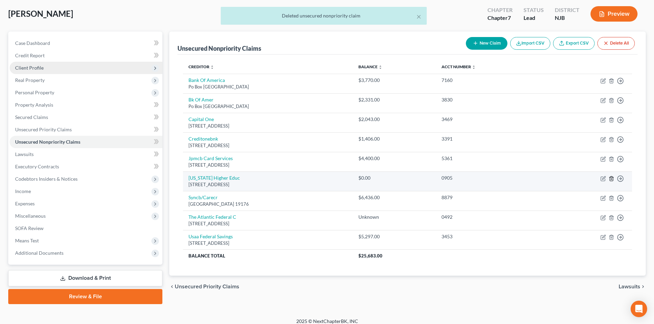
click at [611, 177] on icon "button" at bounding box center [610, 178] width 5 height 5
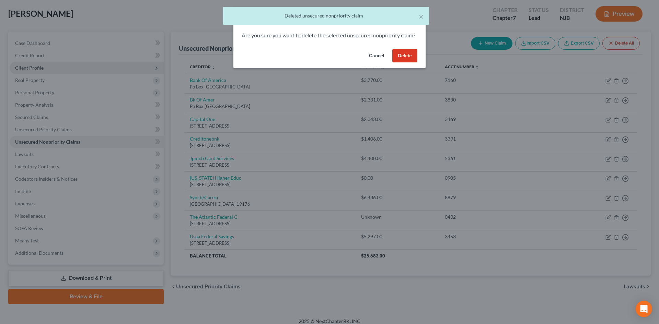
click at [403, 62] on button "Delete" at bounding box center [404, 56] width 25 height 14
